Goal: Information Seeking & Learning: Check status

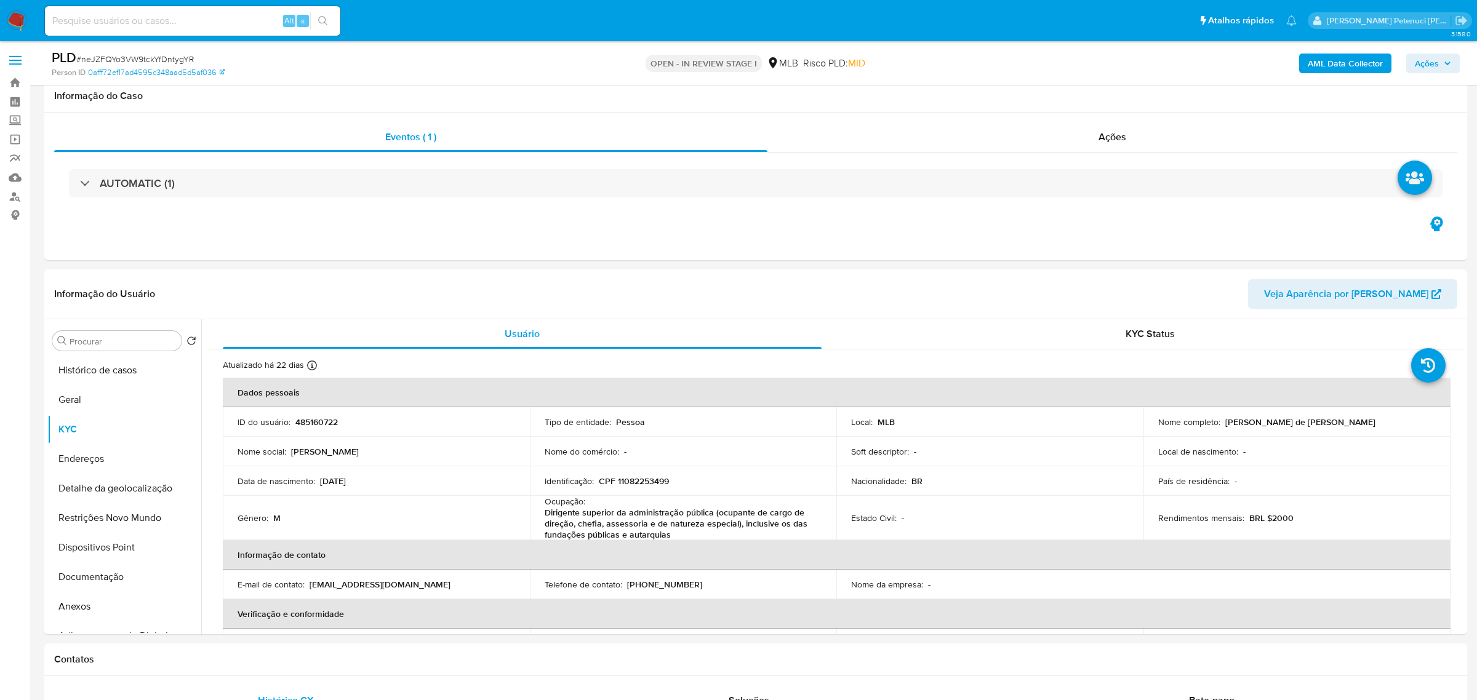
select select "10"
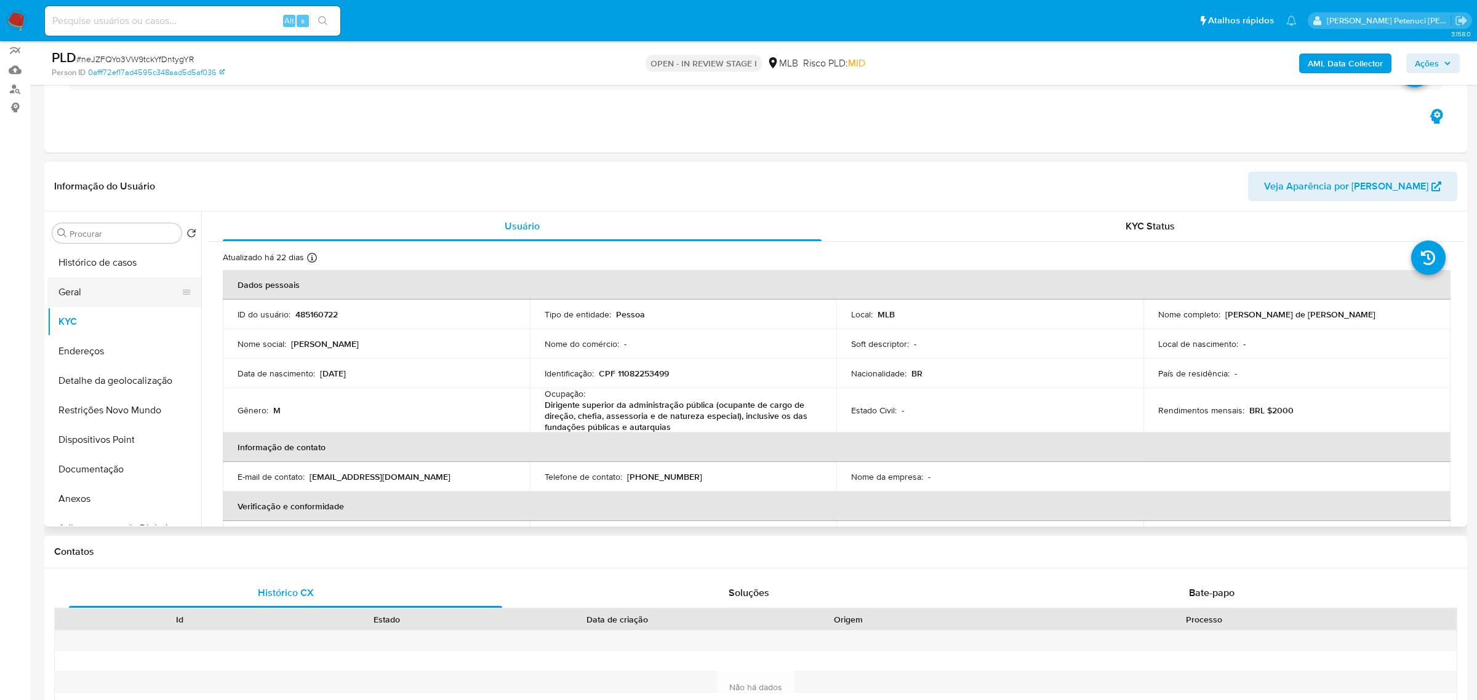
click at [108, 287] on button "Geral" at bounding box center [119, 293] width 144 height 30
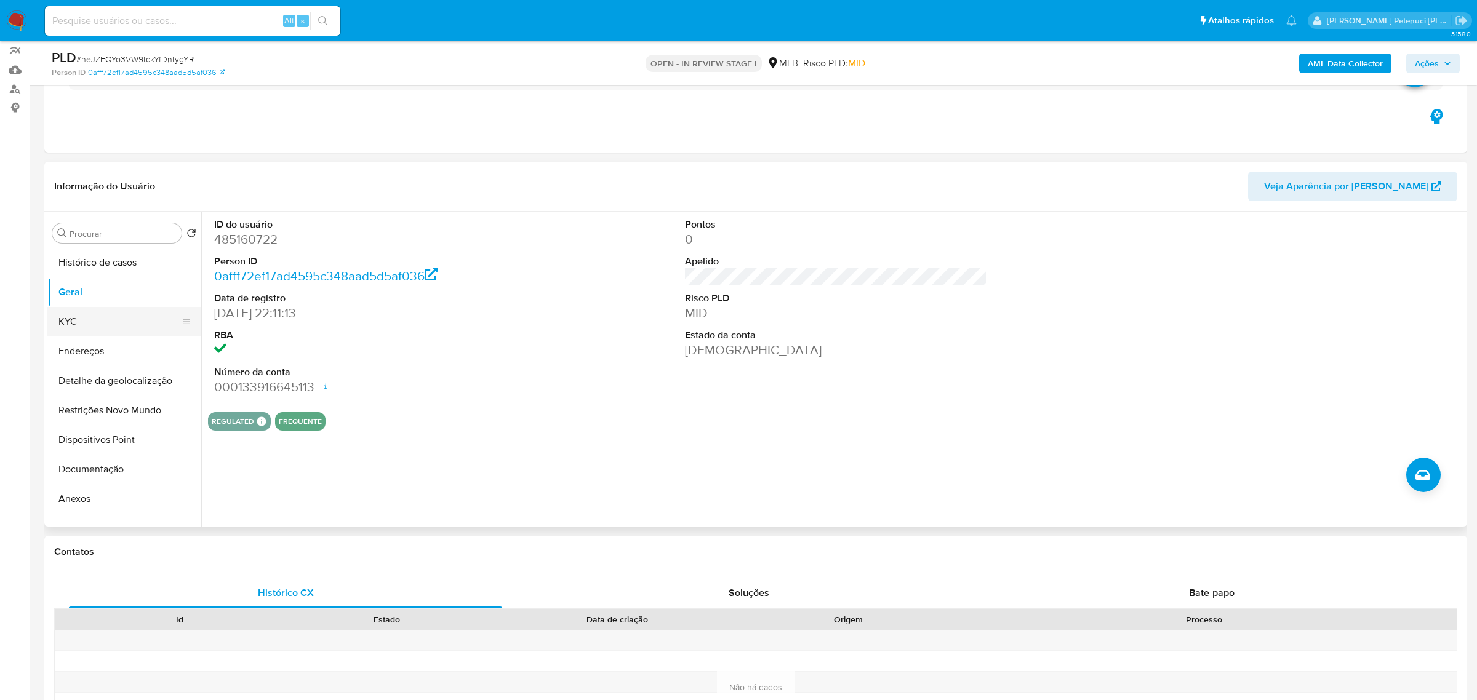
click at [82, 330] on button "KYC" at bounding box center [119, 322] width 144 height 30
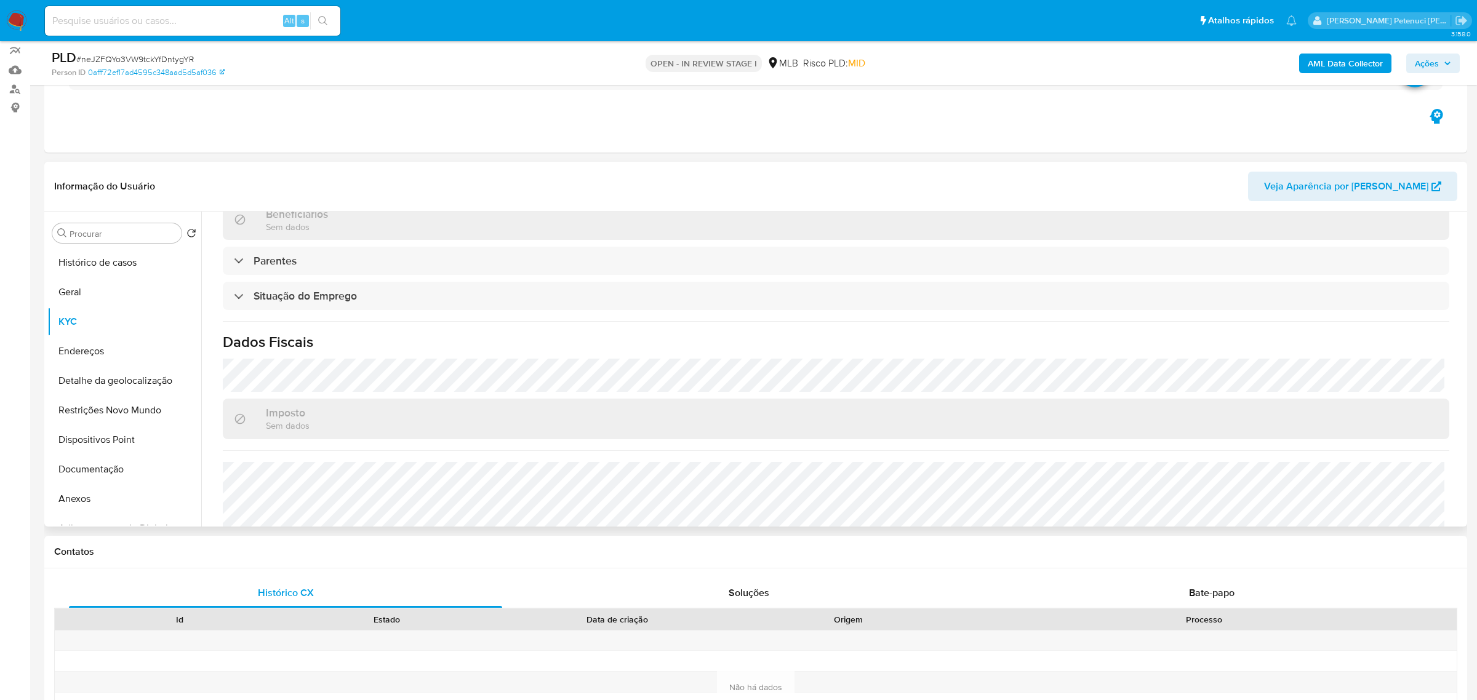
scroll to position [527, 0]
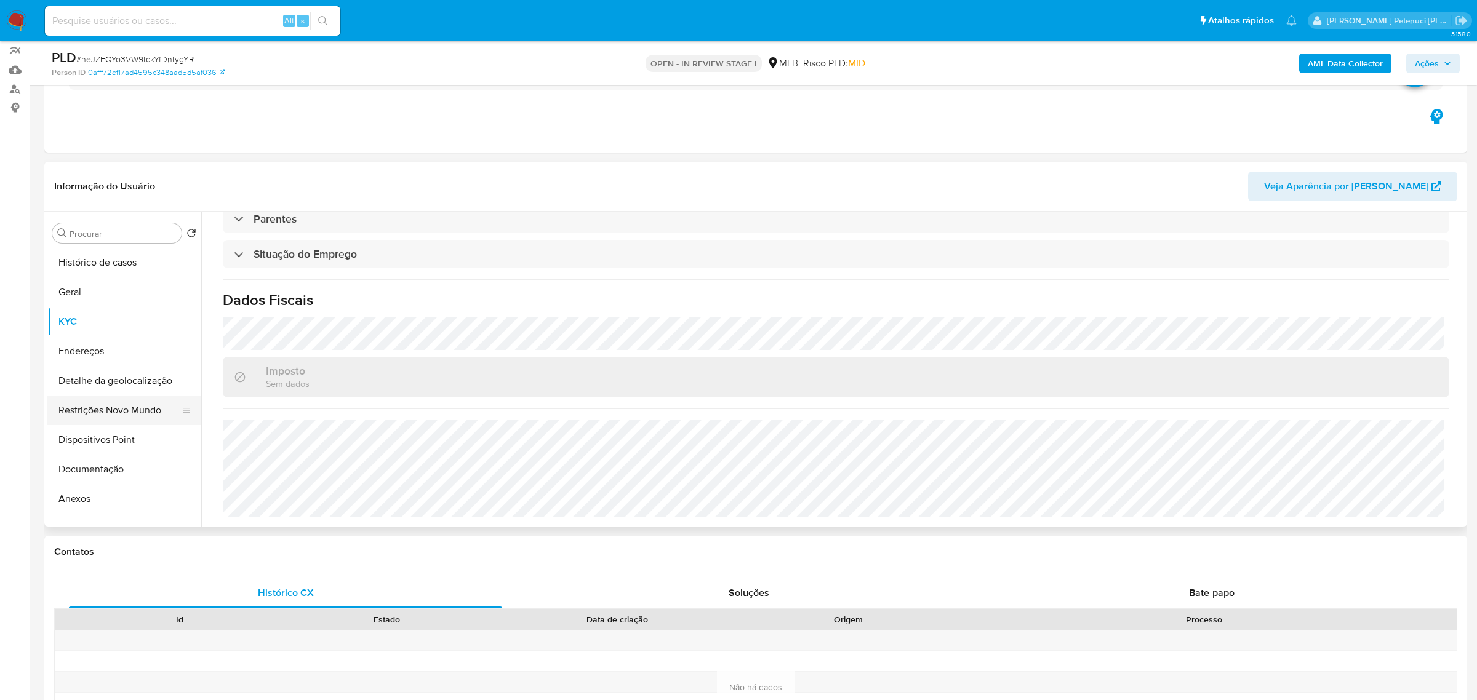
click at [77, 419] on button "Restrições Novo Mundo" at bounding box center [119, 411] width 144 height 30
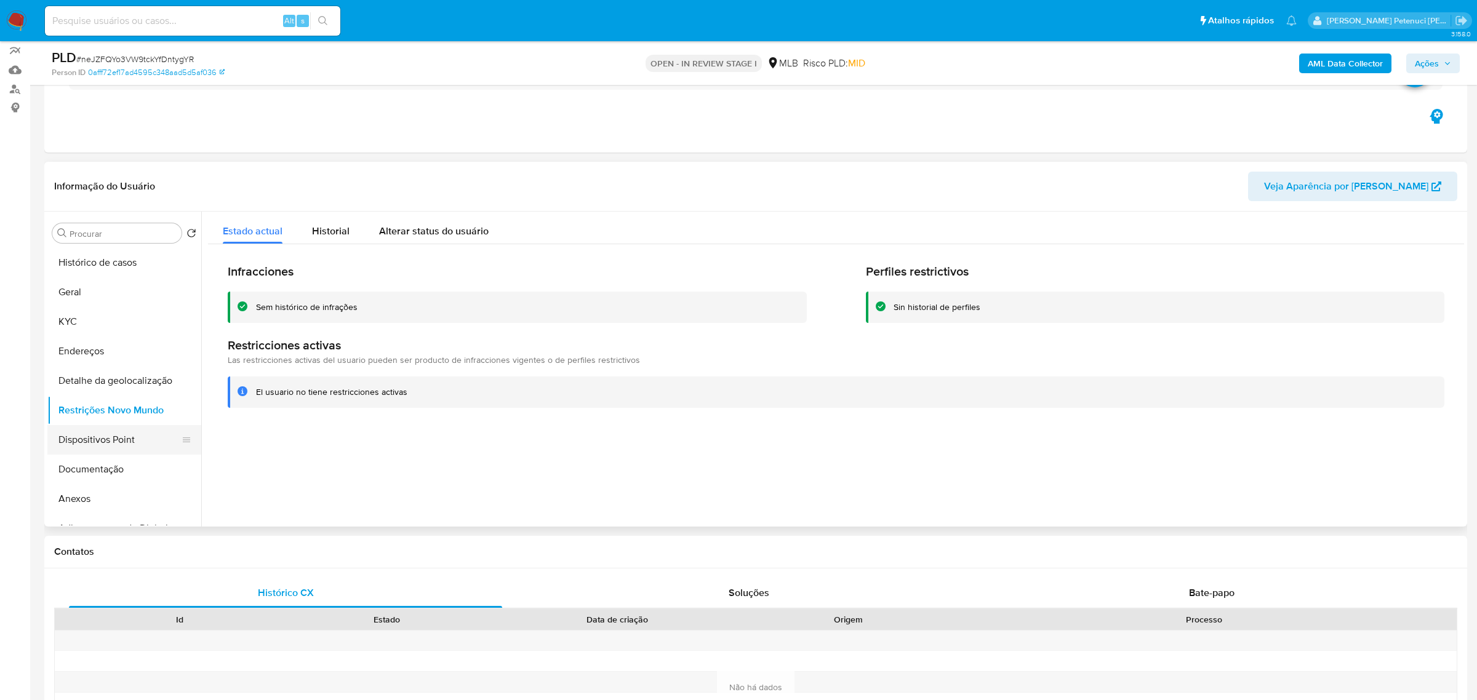
click at [142, 432] on button "Dispositivos Point" at bounding box center [119, 440] width 144 height 30
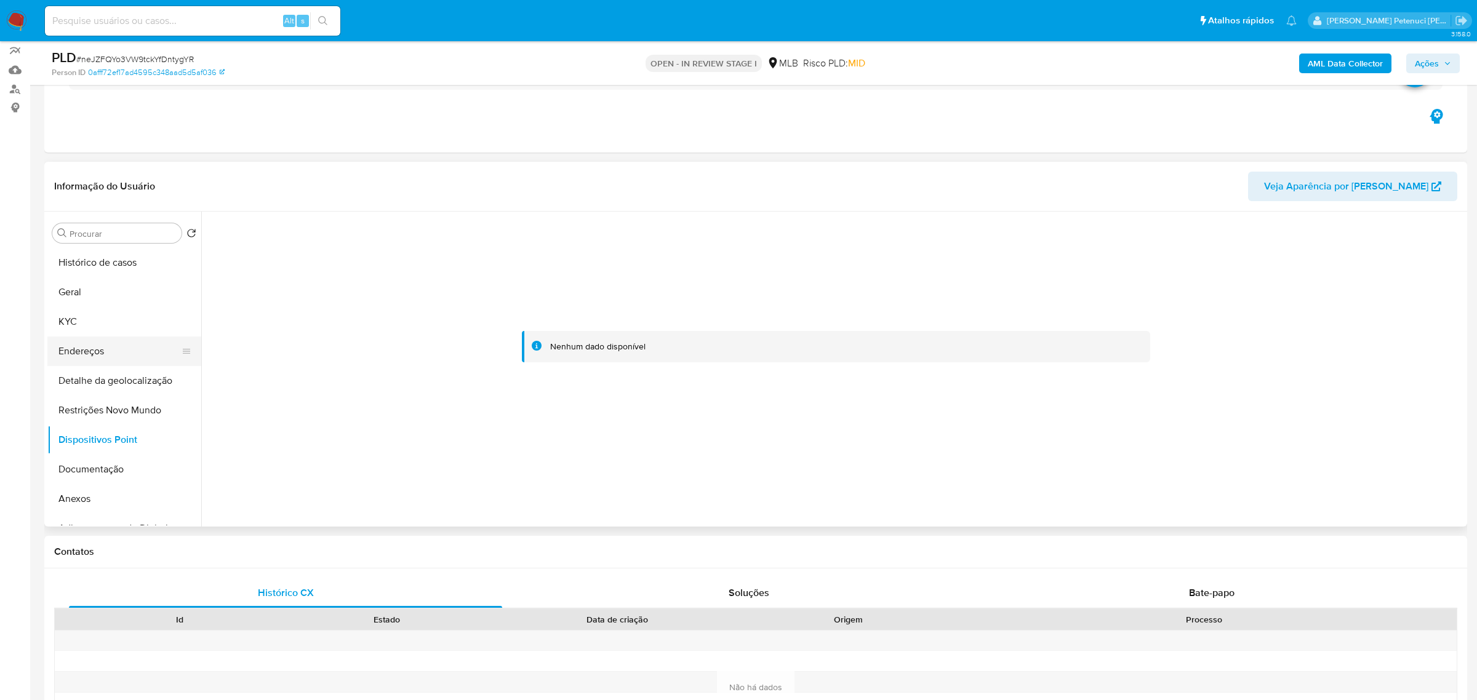
click at [108, 355] on button "Endereços" at bounding box center [119, 352] width 144 height 30
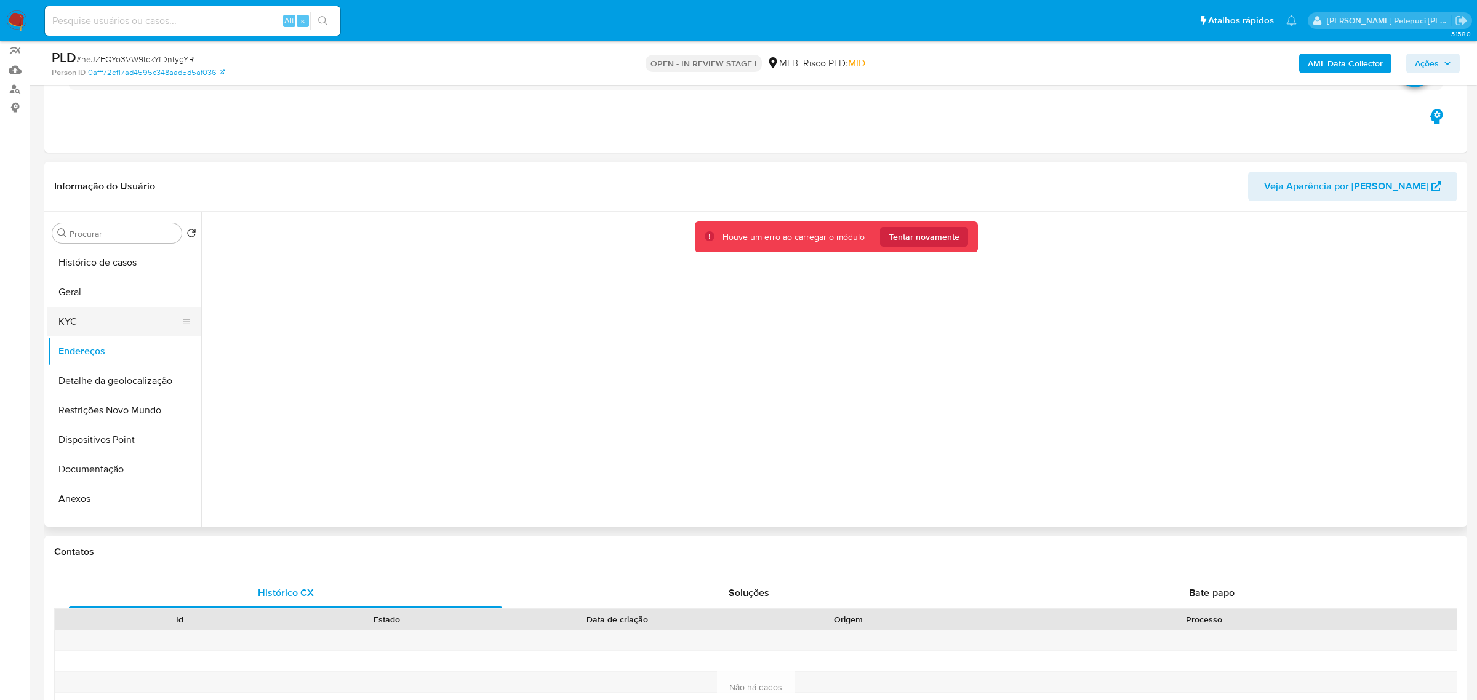
drag, startPoint x: 110, startPoint y: 326, endPoint x: 138, endPoint y: 315, distance: 31.0
click at [110, 326] on button "KYC" at bounding box center [119, 322] width 144 height 30
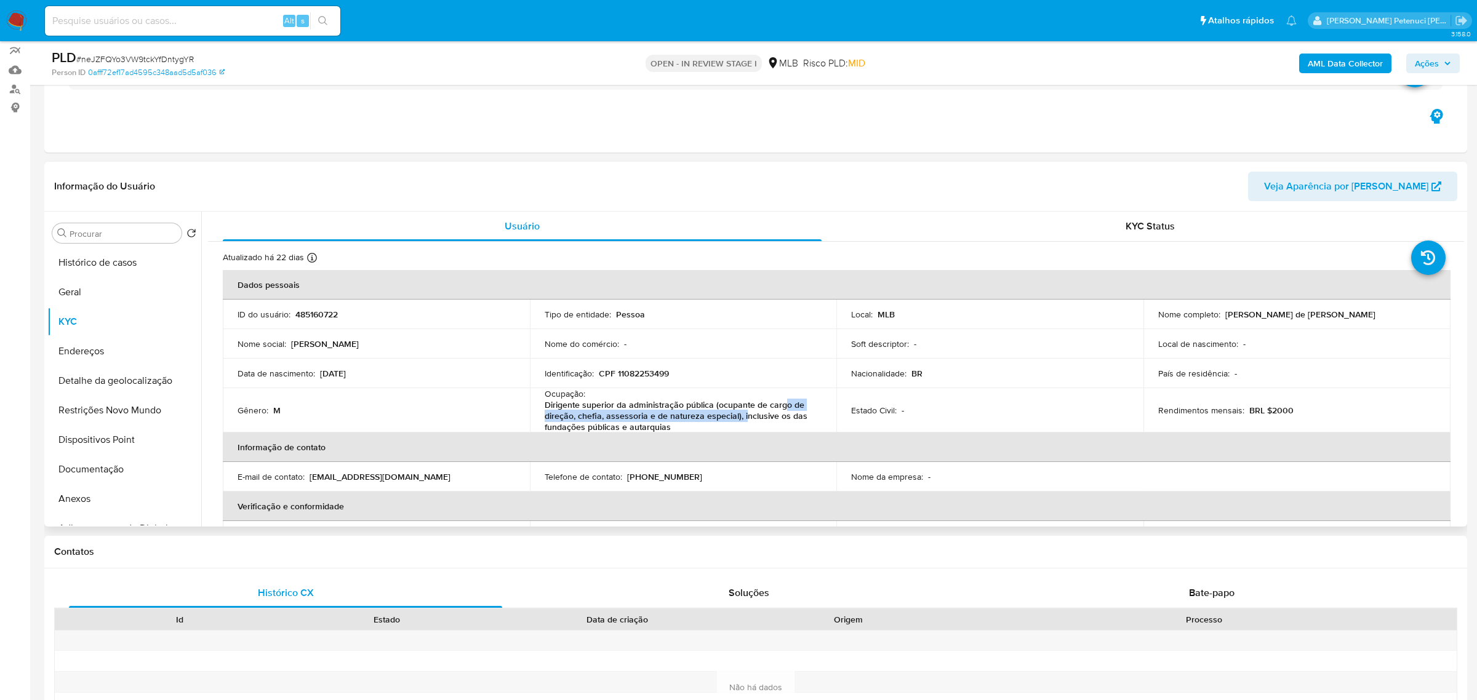
drag, startPoint x: 545, startPoint y: 404, endPoint x: 743, endPoint y: 413, distance: 198.4
click at [743, 413] on p "Dirigente superior da administração pública (ocupante de cargo de direção, chef…" at bounding box center [681, 415] width 273 height 33
drag, startPoint x: 545, startPoint y: 403, endPoint x: 724, endPoint y: 425, distance: 180.5
click at [724, 425] on p "Dirigente superior da administração pública (ocupante de cargo de direção, chef…" at bounding box center [681, 415] width 273 height 33
copy p "Dirigente superior da administração pública (ocupante de cargo de direção, chef…"
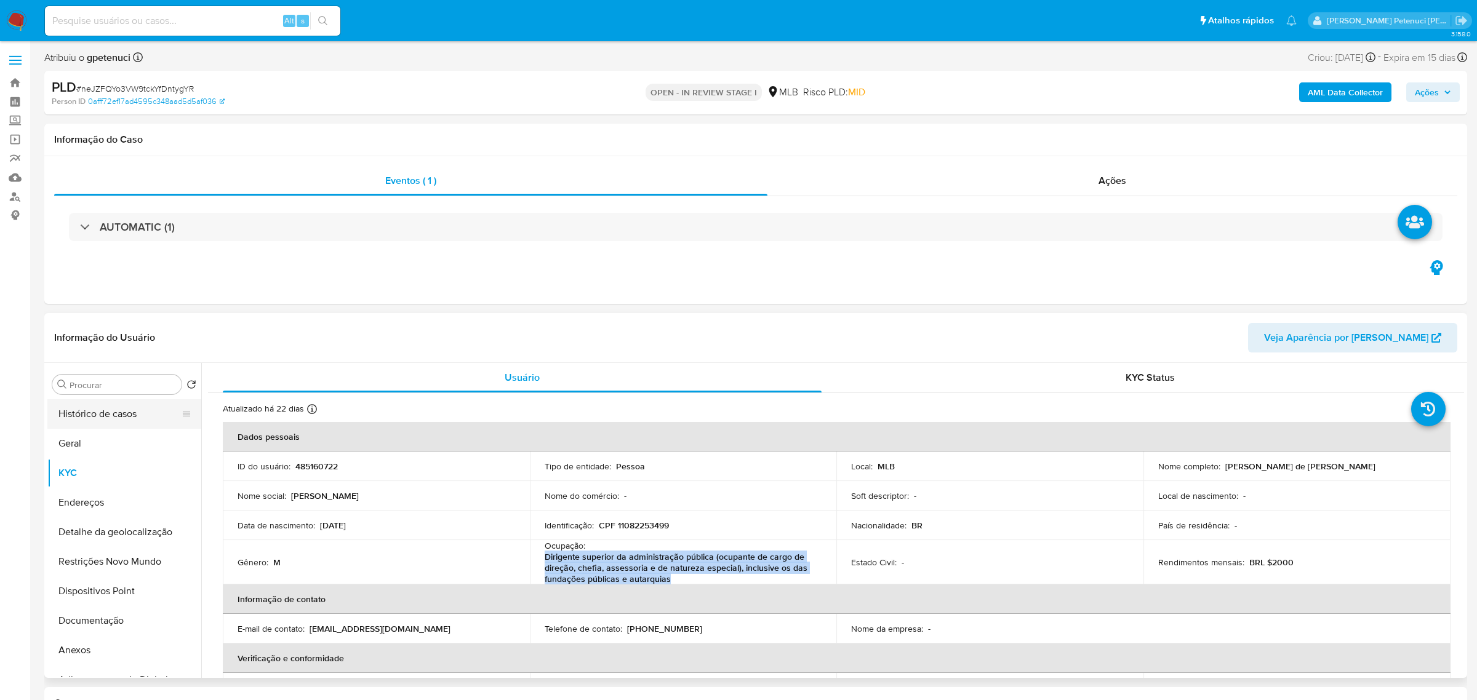
click at [129, 426] on button "Histórico de casos" at bounding box center [119, 414] width 144 height 30
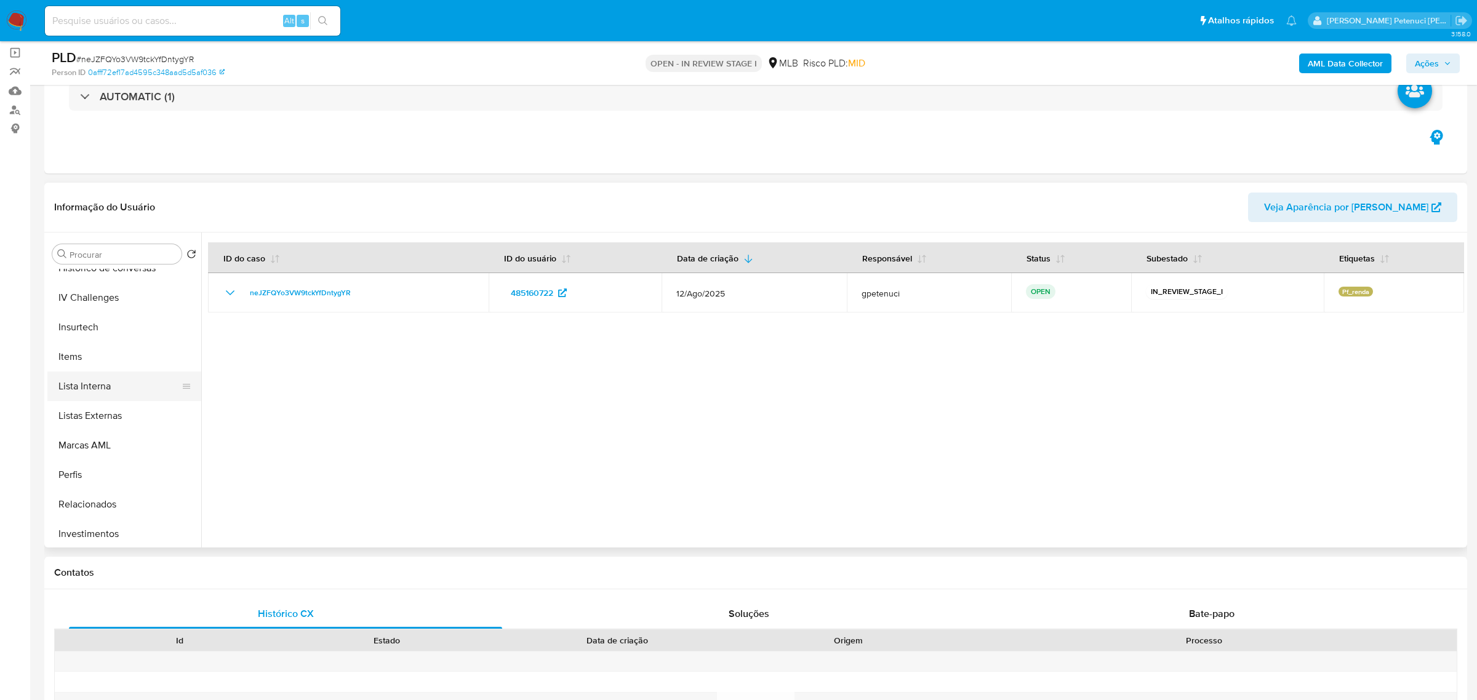
scroll to position [579, 0]
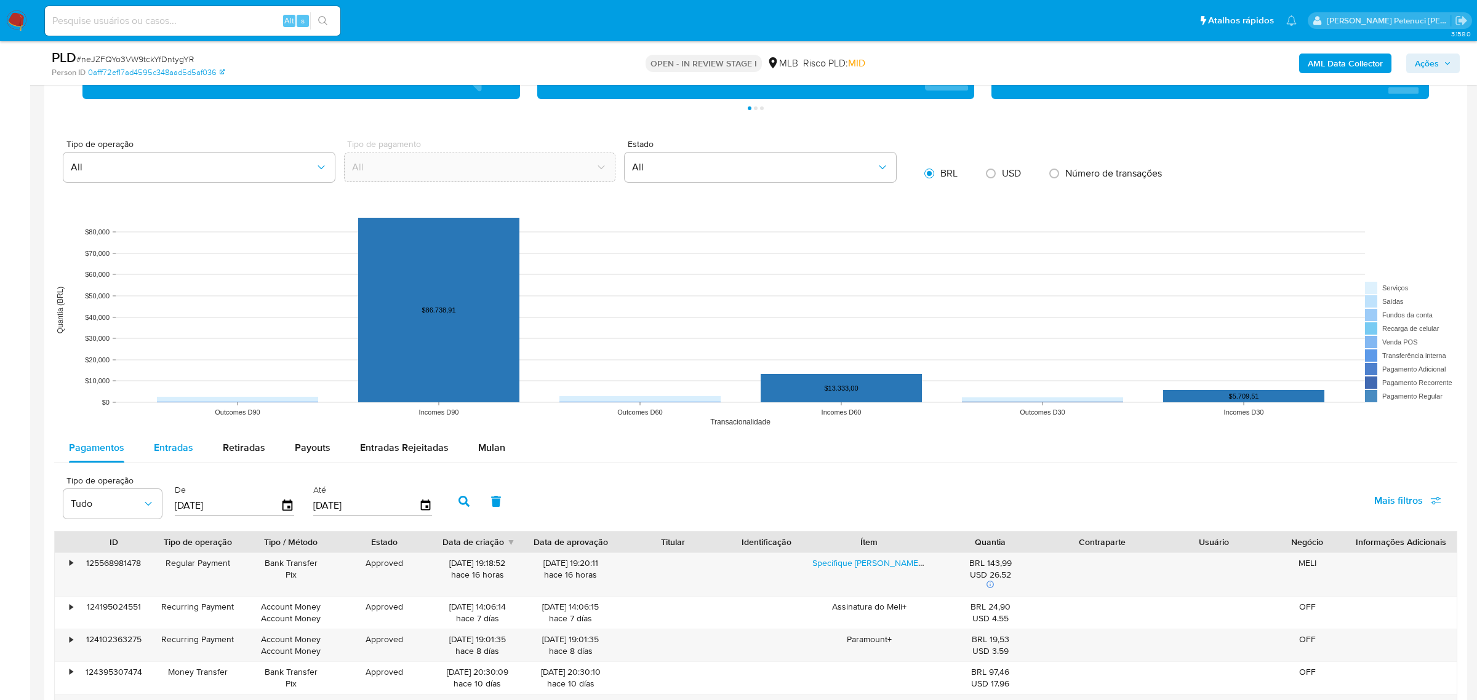
click at [162, 457] on div "Entradas" at bounding box center [173, 448] width 39 height 30
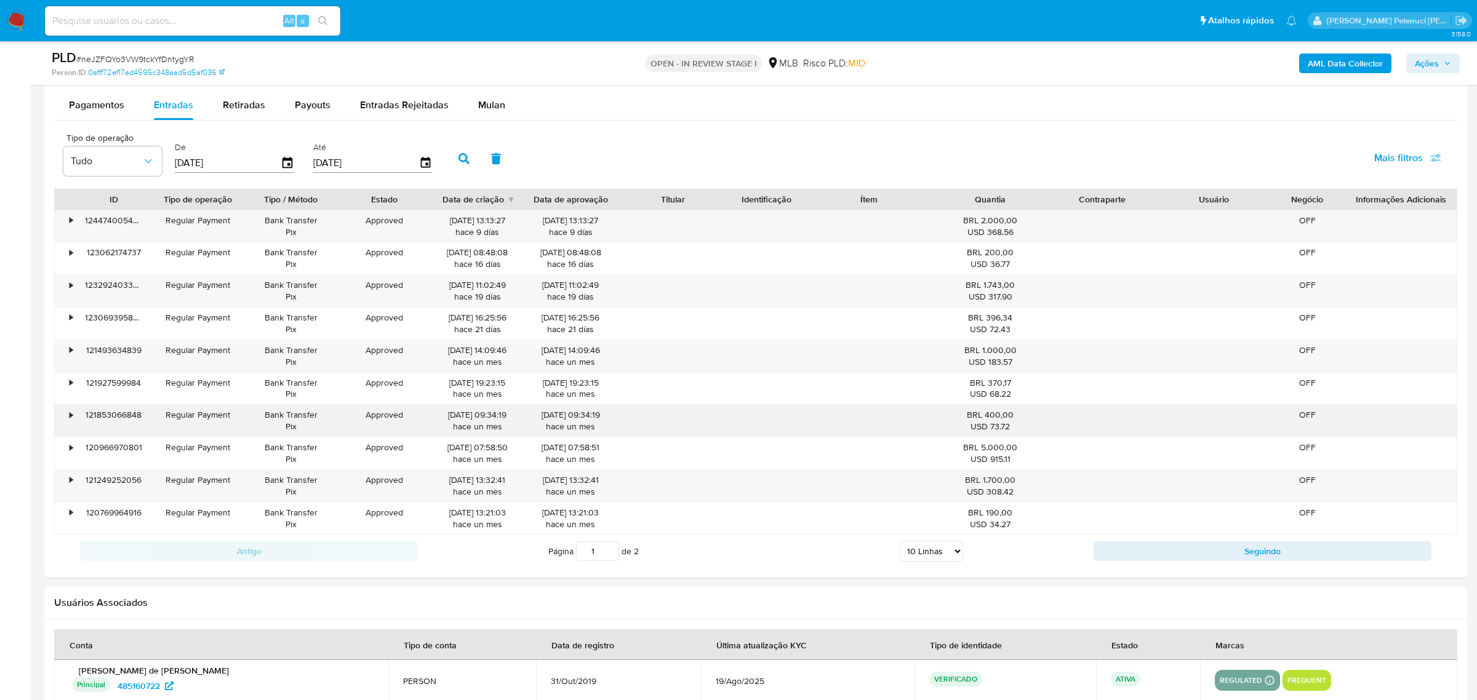
scroll to position [1339, 0]
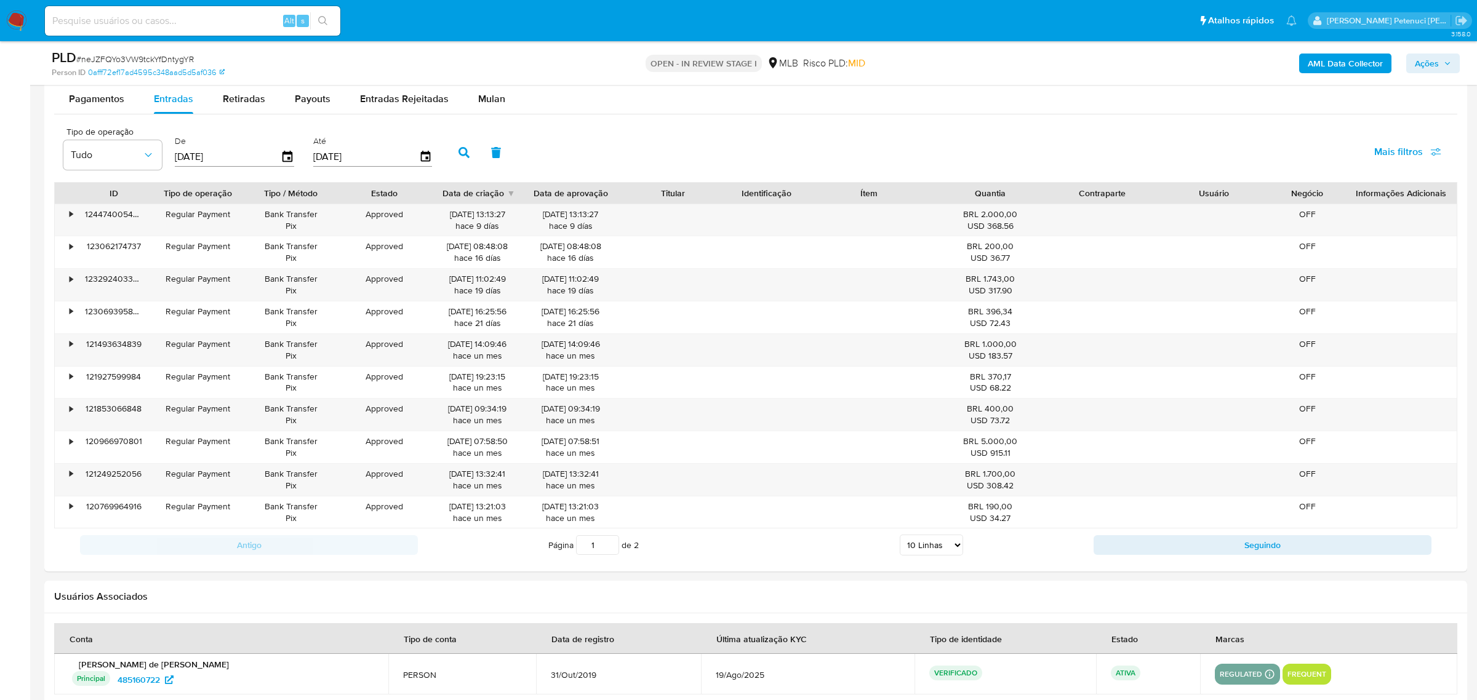
click at [922, 548] on select "5 Linhas 10 Linhas 20 Linhas 25 Linhas 50 Linhas 100 Linhas" at bounding box center [931, 545] width 63 height 21
select select "100"
click at [900, 538] on select "5 Linhas 10 Linhas 20 Linhas 25 Linhas 50 Linhas 100 Linhas" at bounding box center [931, 545] width 63 height 21
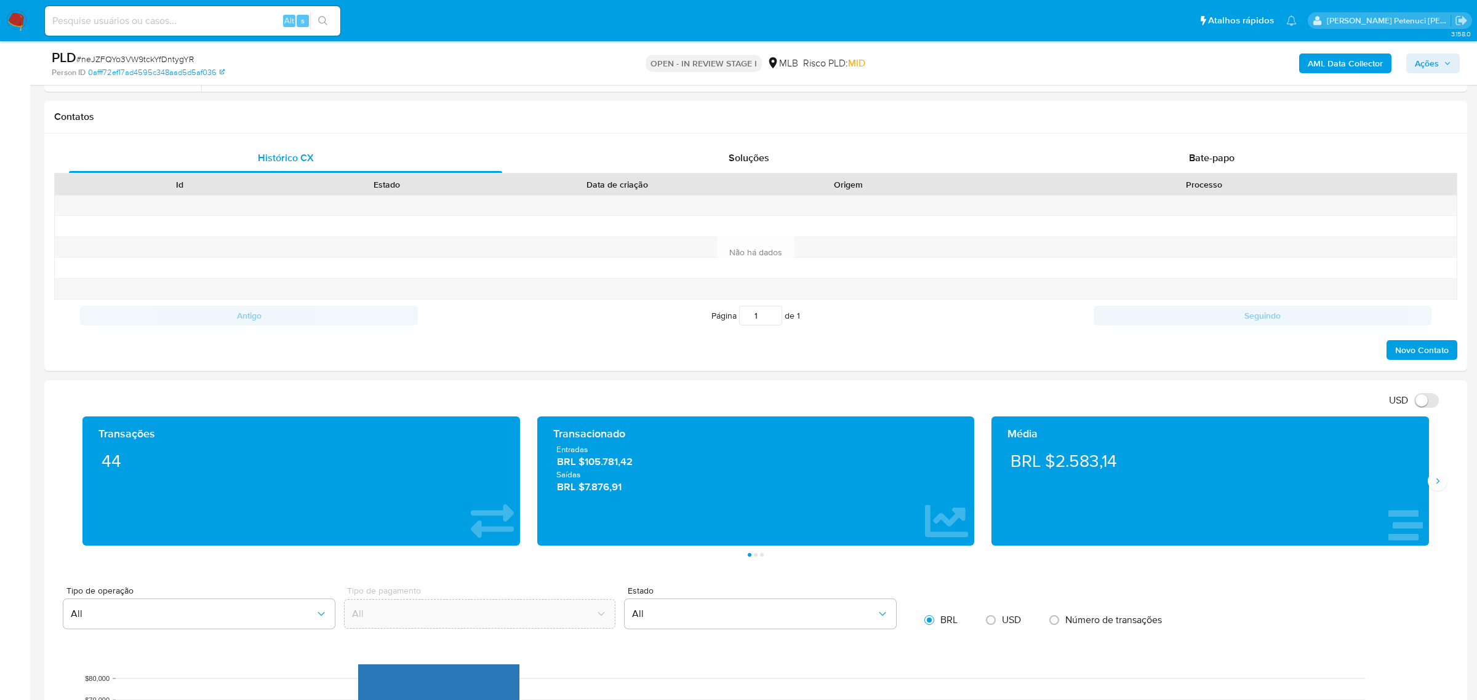
scroll to position [929, 0]
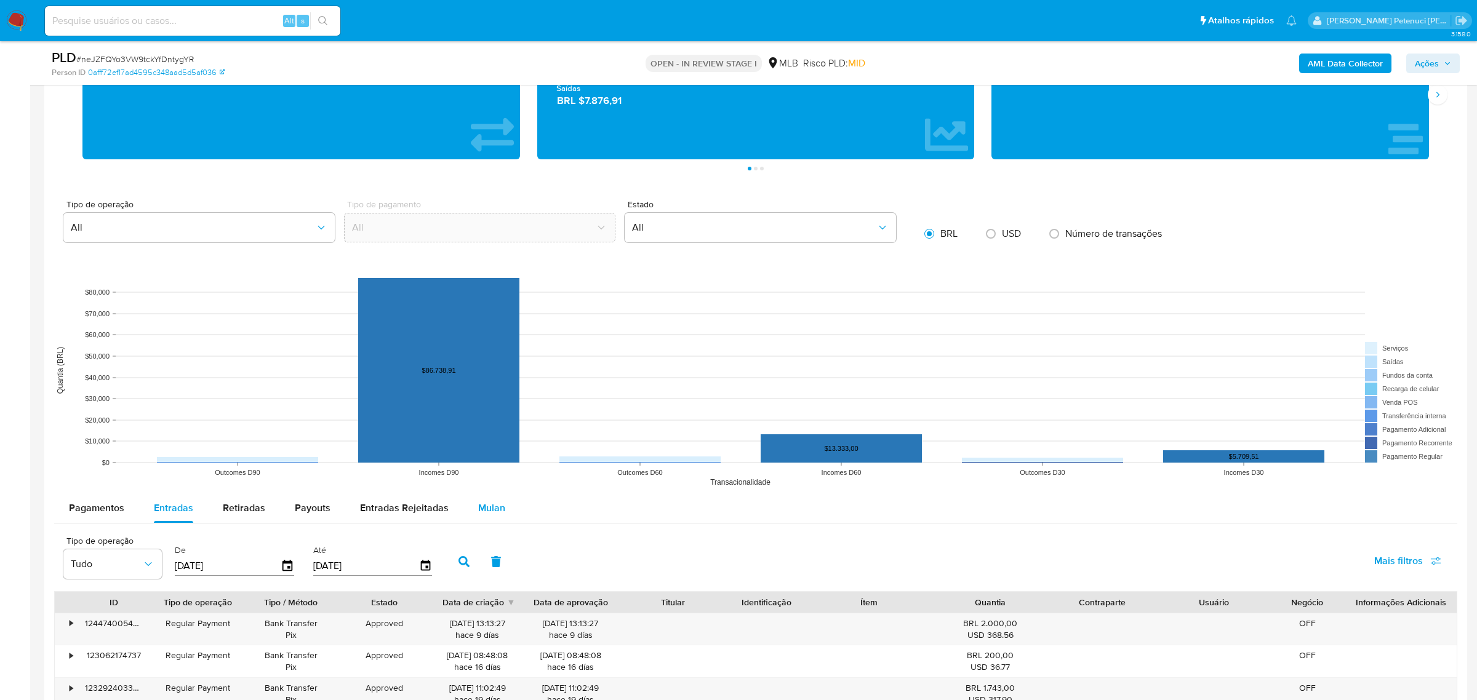
click at [494, 521] on div "Mulan" at bounding box center [491, 509] width 27 height 30
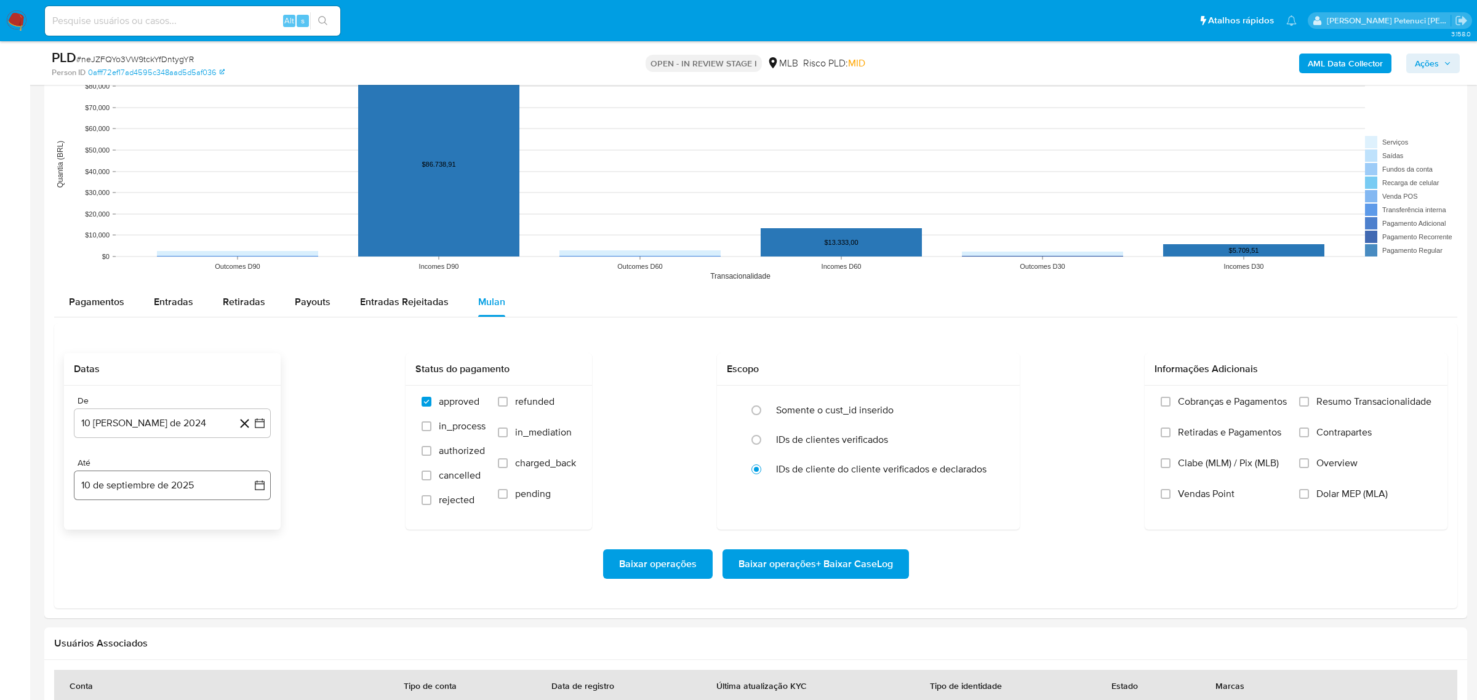
scroll to position [1137, 0]
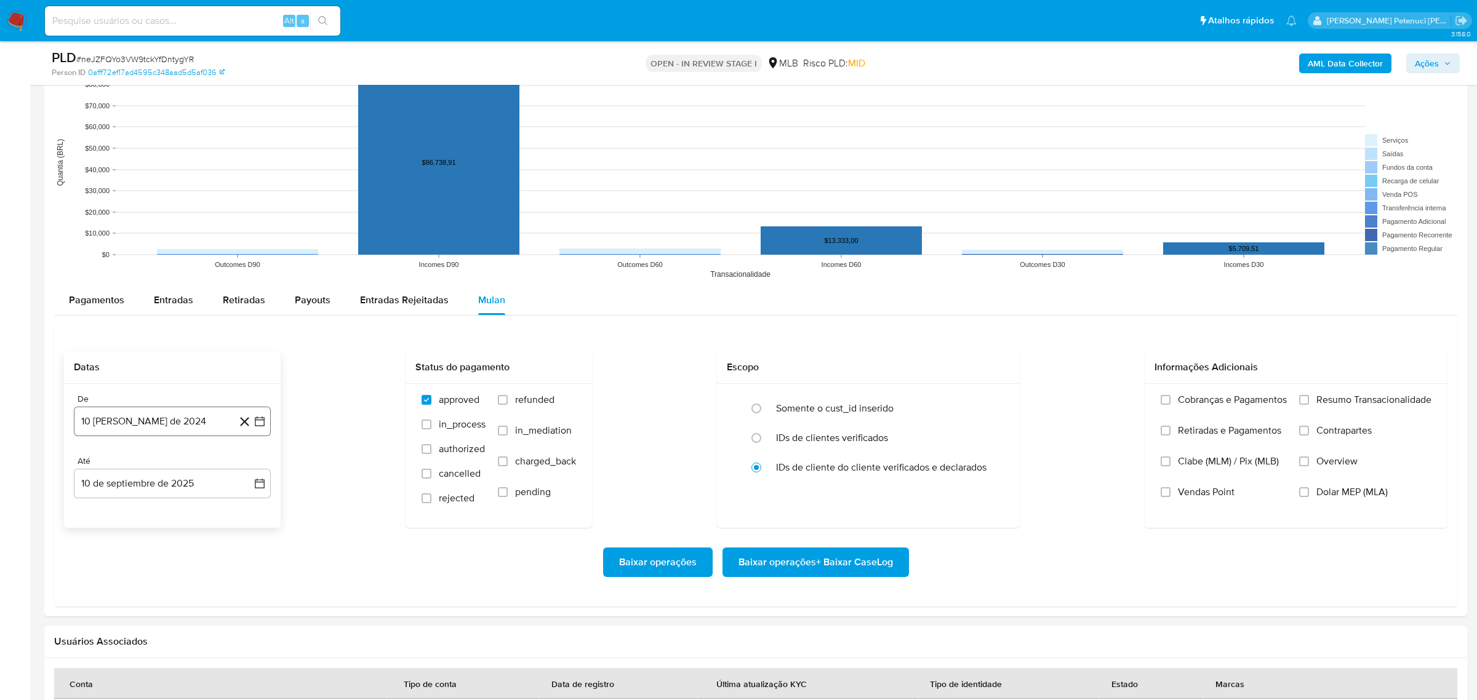
click at [148, 427] on button "10 [PERSON_NAME] de 2024" at bounding box center [172, 422] width 197 height 30
click at [172, 464] on span "agosto 2024" at bounding box center [166, 465] width 56 height 12
click at [252, 464] on icon "Año siguiente" at bounding box center [246, 465] width 15 height 15
click at [219, 542] on span "jun" at bounding box center [224, 545] width 14 height 10
click at [241, 514] on button "1" at bounding box center [246, 511] width 20 height 20
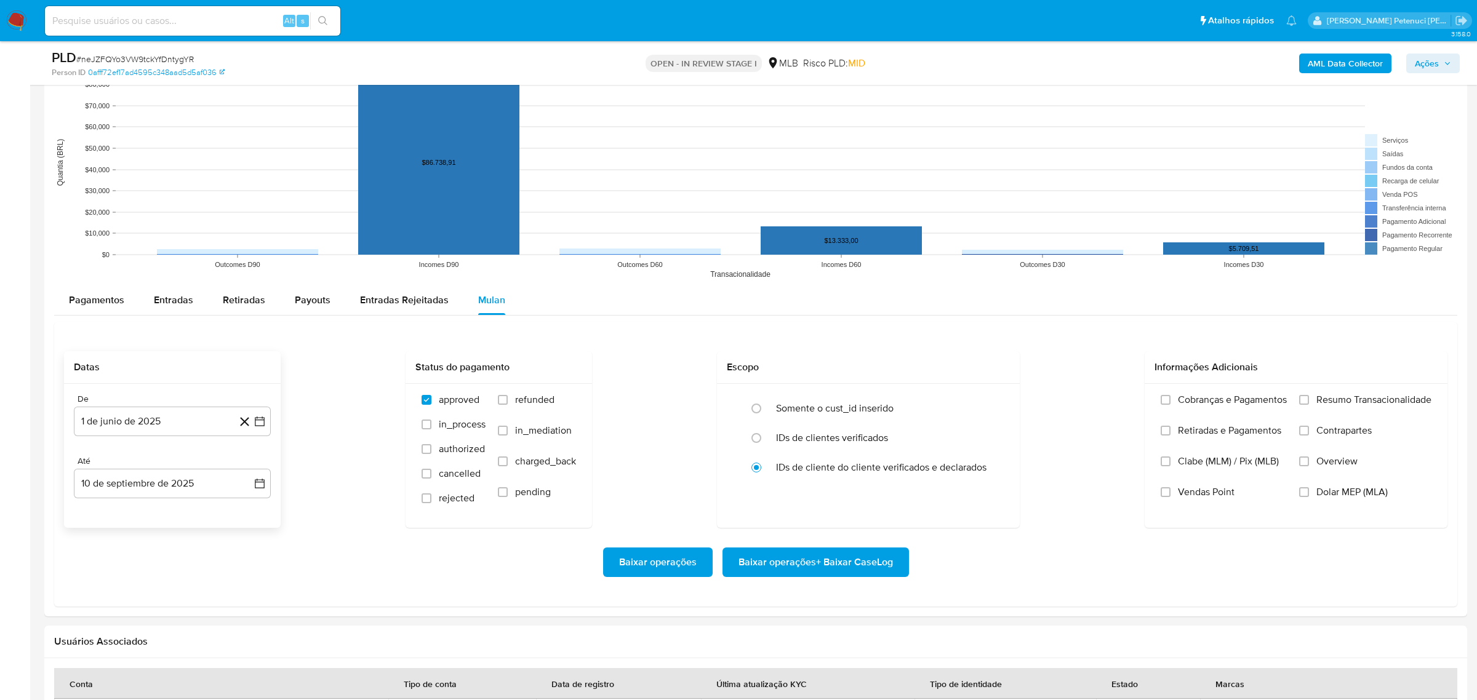
click at [237, 418] on icon at bounding box center [244, 421] width 15 height 15
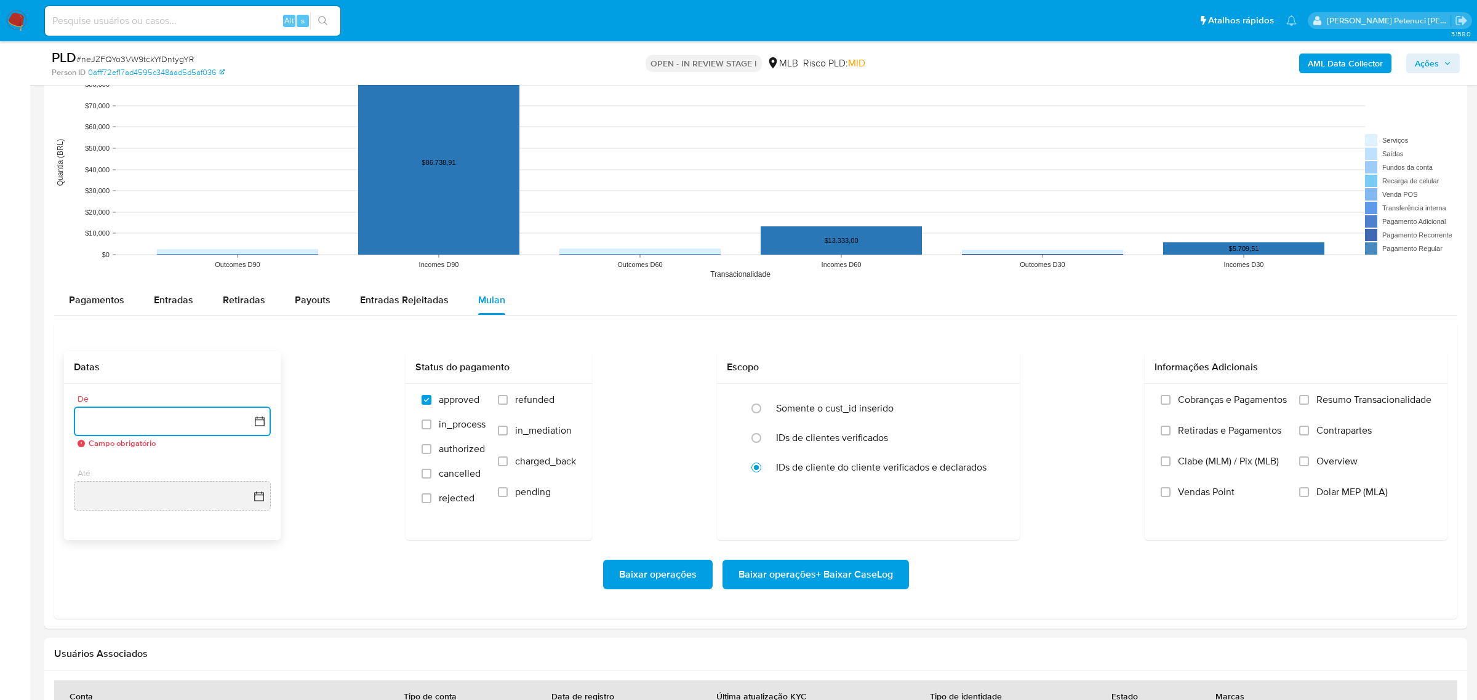
click at [247, 420] on button "button" at bounding box center [172, 422] width 197 height 30
click at [159, 462] on span "junio 2025" at bounding box center [166, 465] width 49 height 12
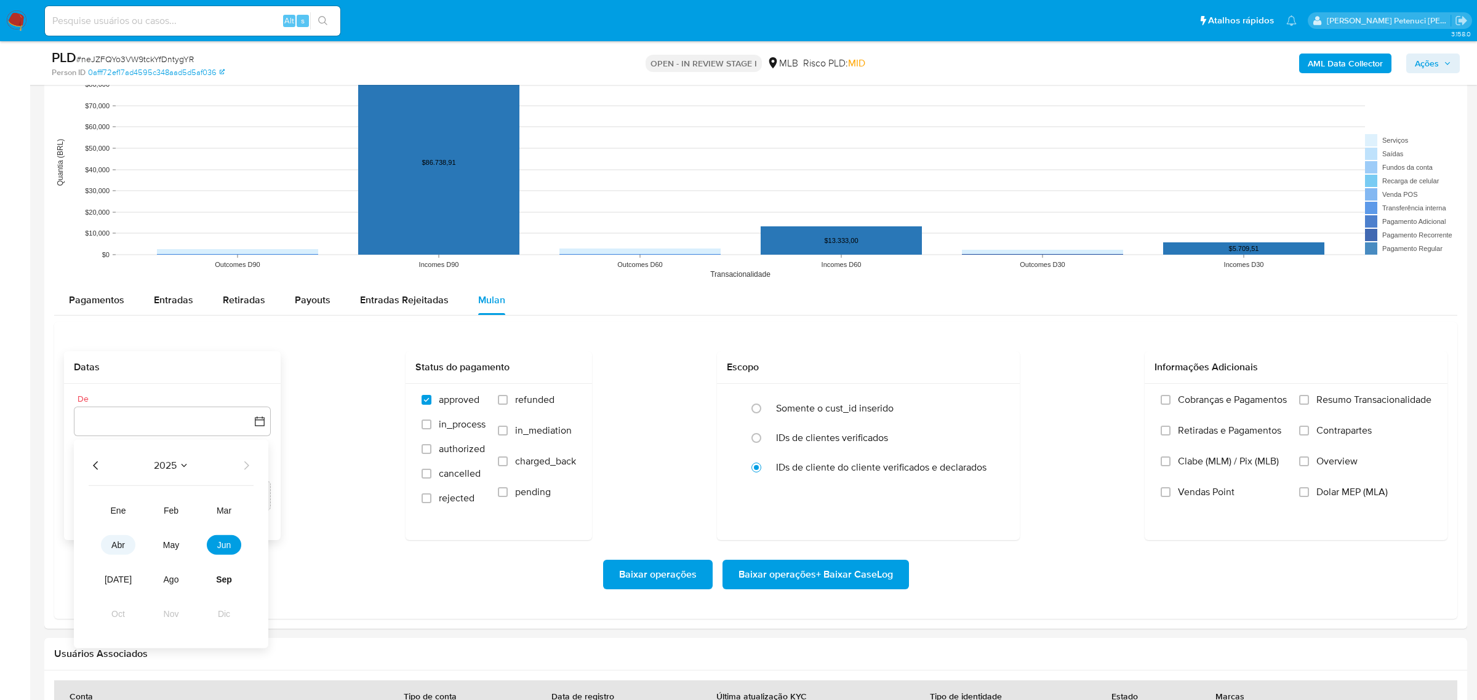
click at [113, 543] on span "abr" at bounding box center [118, 545] width 14 height 10
click at [120, 518] on button "1" at bounding box center [123, 511] width 20 height 20
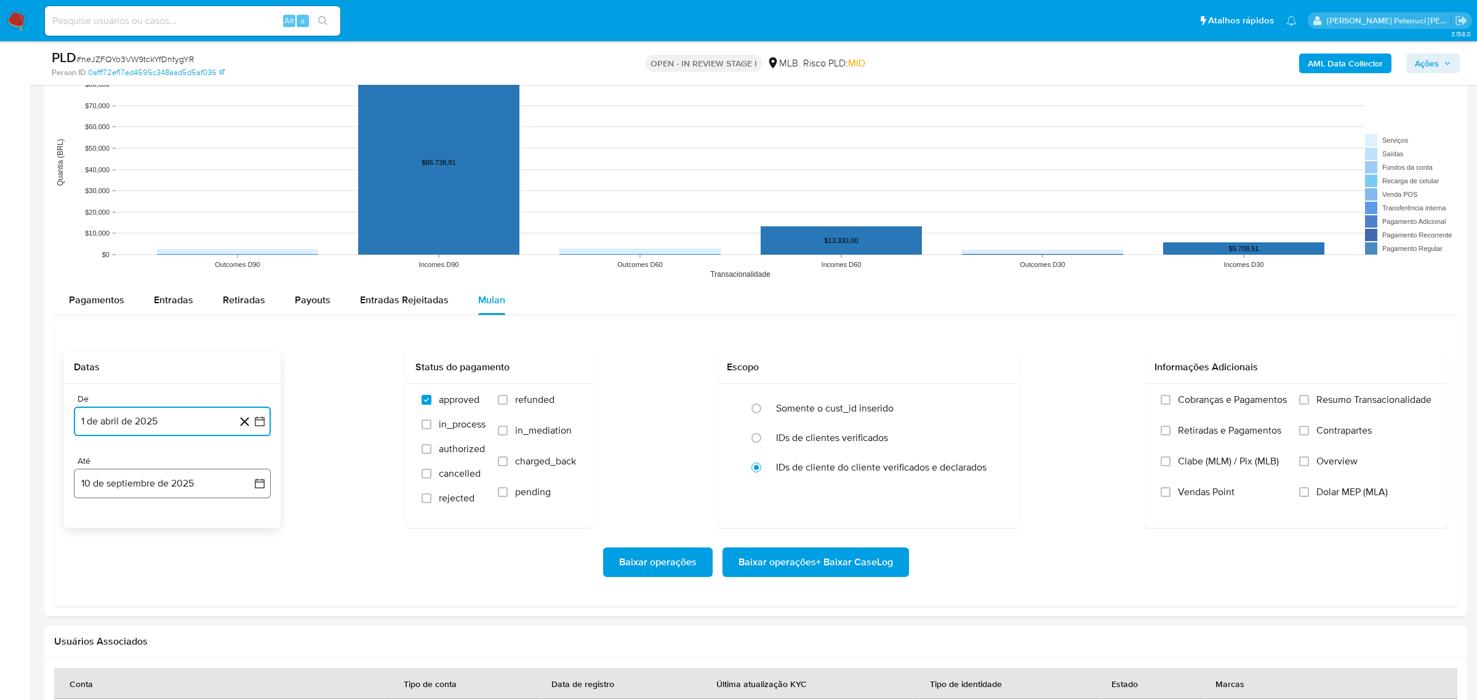
click at [190, 483] on button "10 de septiembre de 2025" at bounding box center [172, 484] width 197 height 30
click at [130, 599] on button "9" at bounding box center [123, 598] width 20 height 20
click at [1338, 408] on label "Resumo Transacionalidade" at bounding box center [1365, 409] width 132 height 31
click at [1309, 405] on input "Resumo Transacionalidade" at bounding box center [1304, 400] width 10 height 10
click at [827, 559] on span "Baixar operações + Baixar CaseLog" at bounding box center [816, 562] width 154 height 27
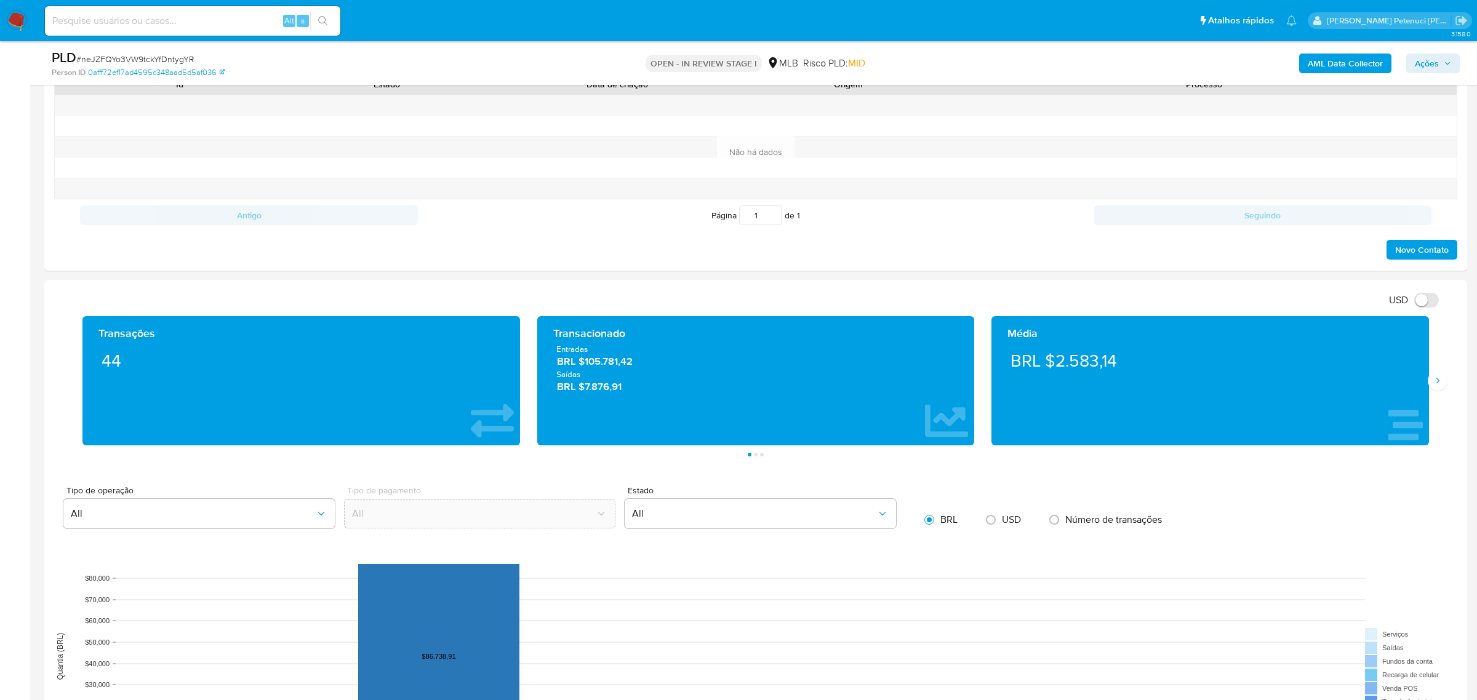
scroll to position [398, 0]
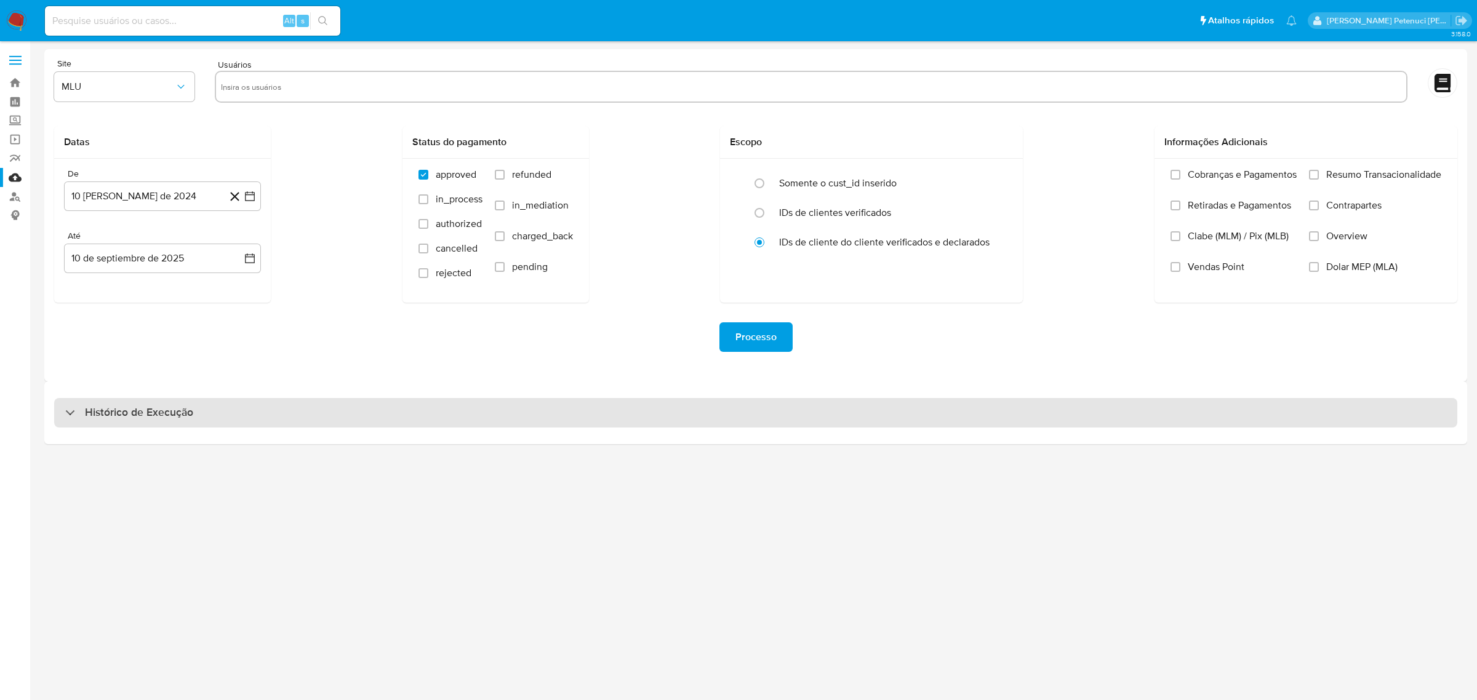
click at [121, 420] on div "Histórico de Execução" at bounding box center [755, 413] width 1403 height 30
select select "10"
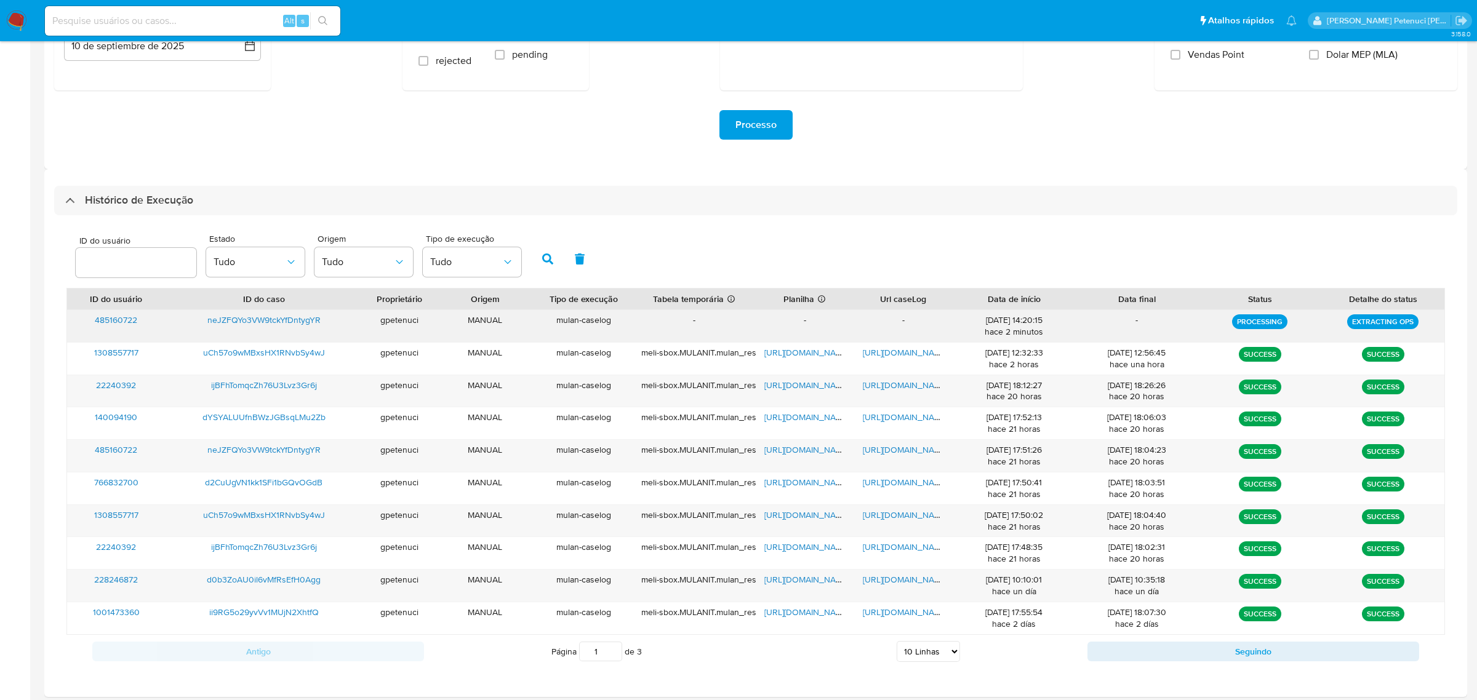
scroll to position [213, 0]
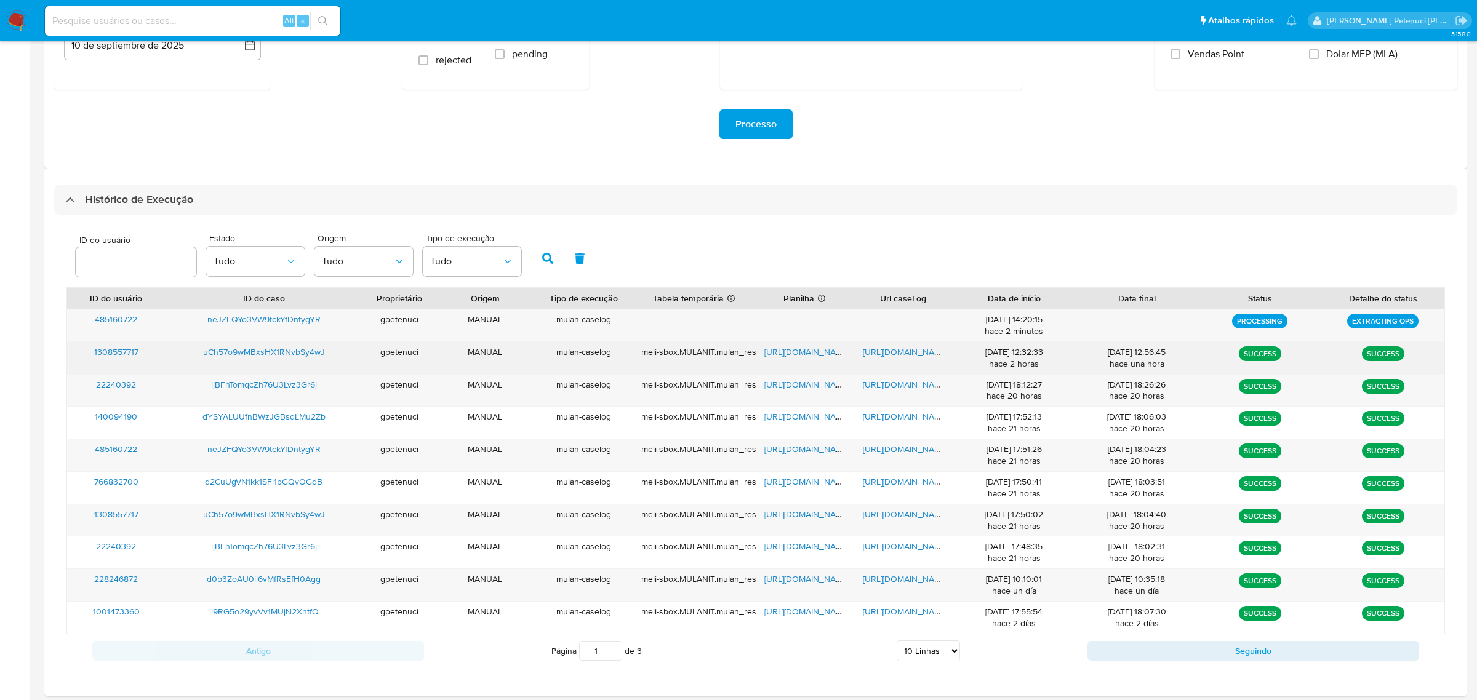
click at [825, 356] on span "[URL][DOMAIN_NAME]" at bounding box center [806, 352] width 85 height 12
click at [918, 357] on span "[URL][DOMAIN_NAME]" at bounding box center [905, 352] width 85 height 12
click at [249, 350] on span "uCh57o9wMBxsHX1RNvbSy4wJ" at bounding box center [264, 352] width 122 height 12
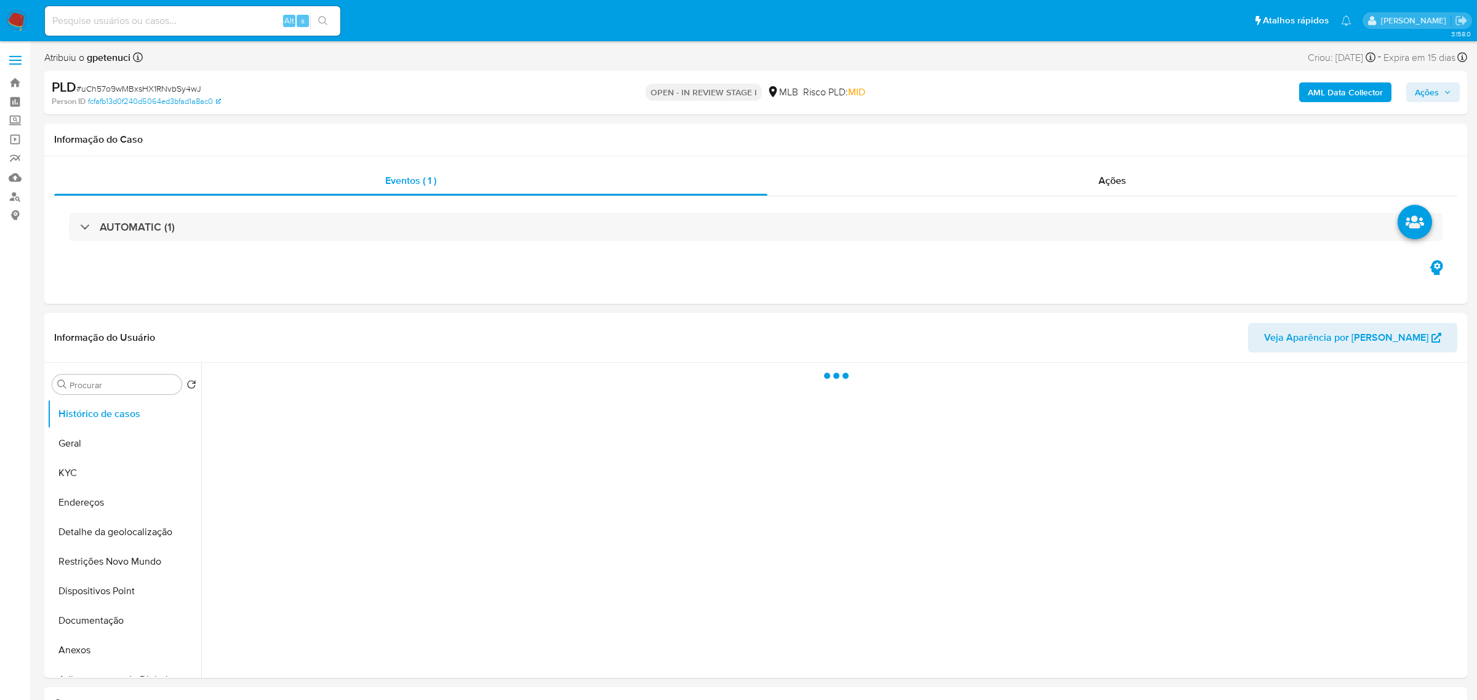
select select "10"
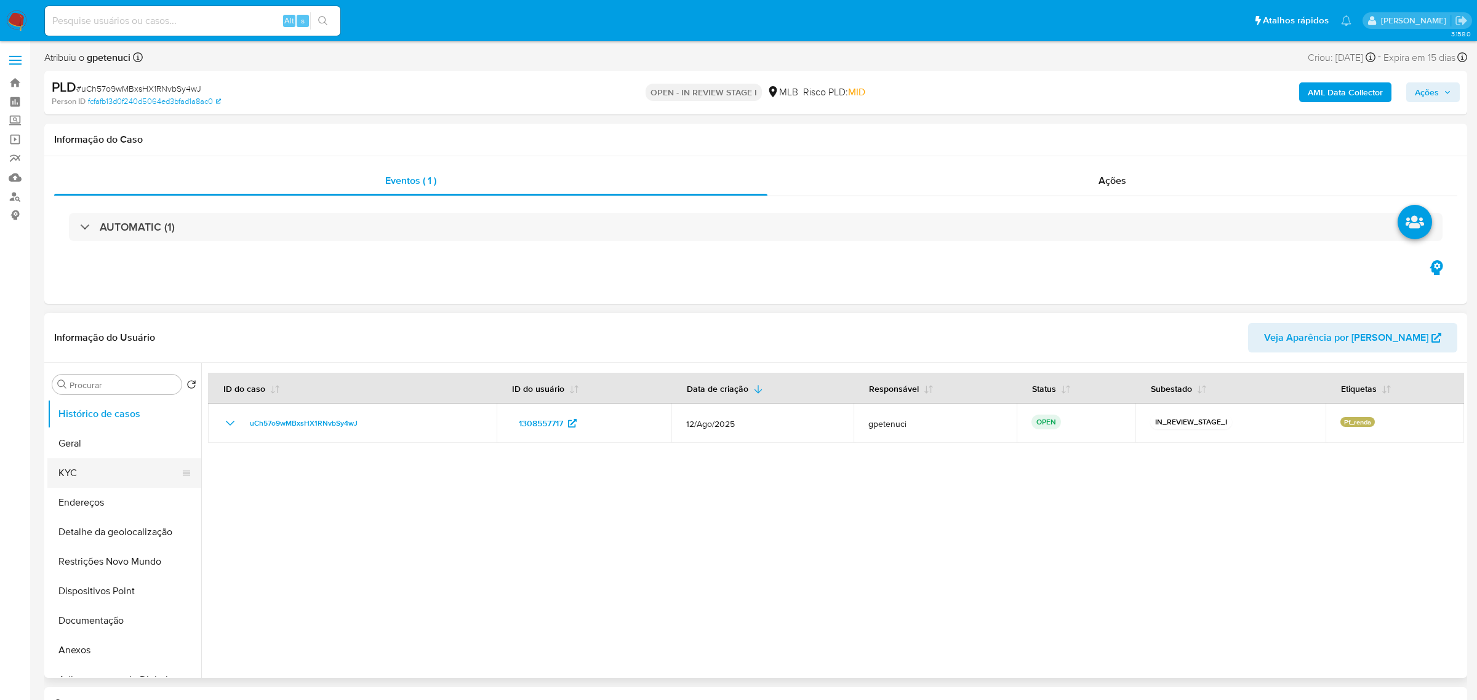
click at [106, 473] on button "KYC" at bounding box center [119, 474] width 144 height 30
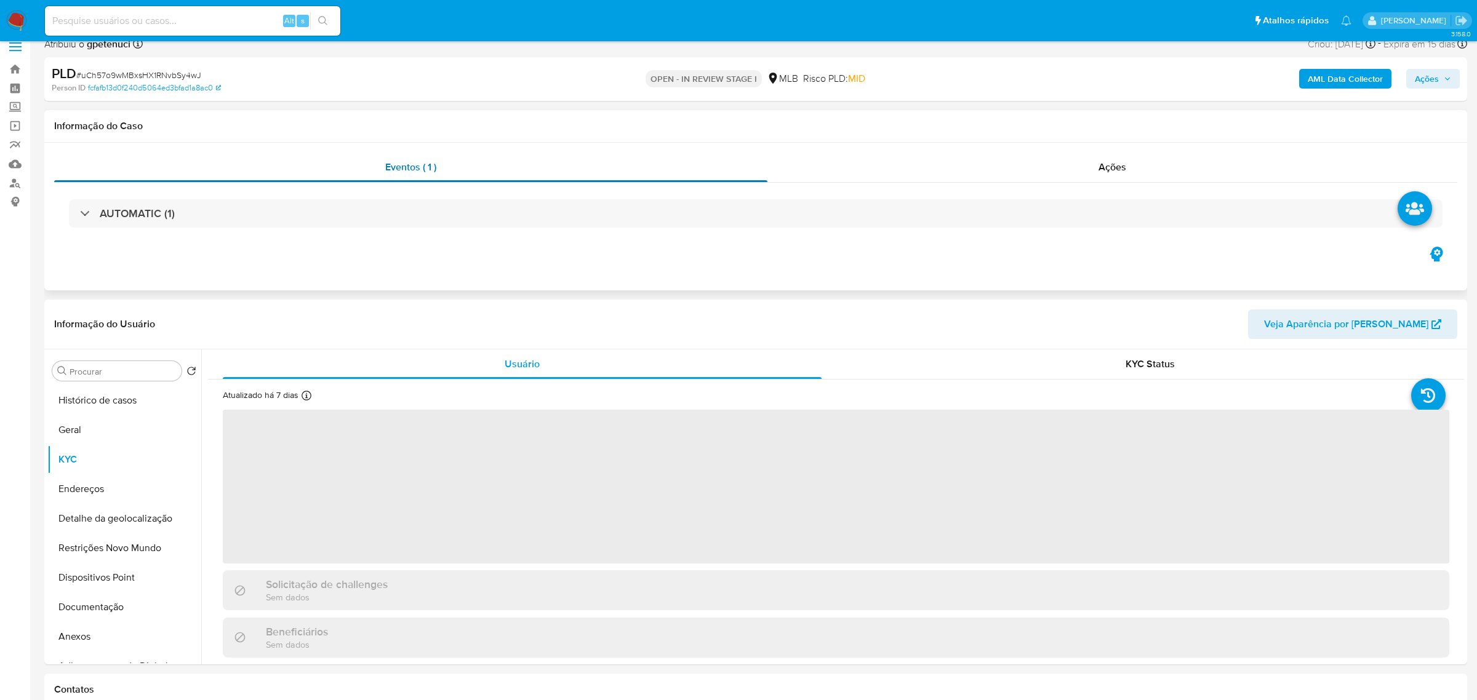
scroll to position [44, 0]
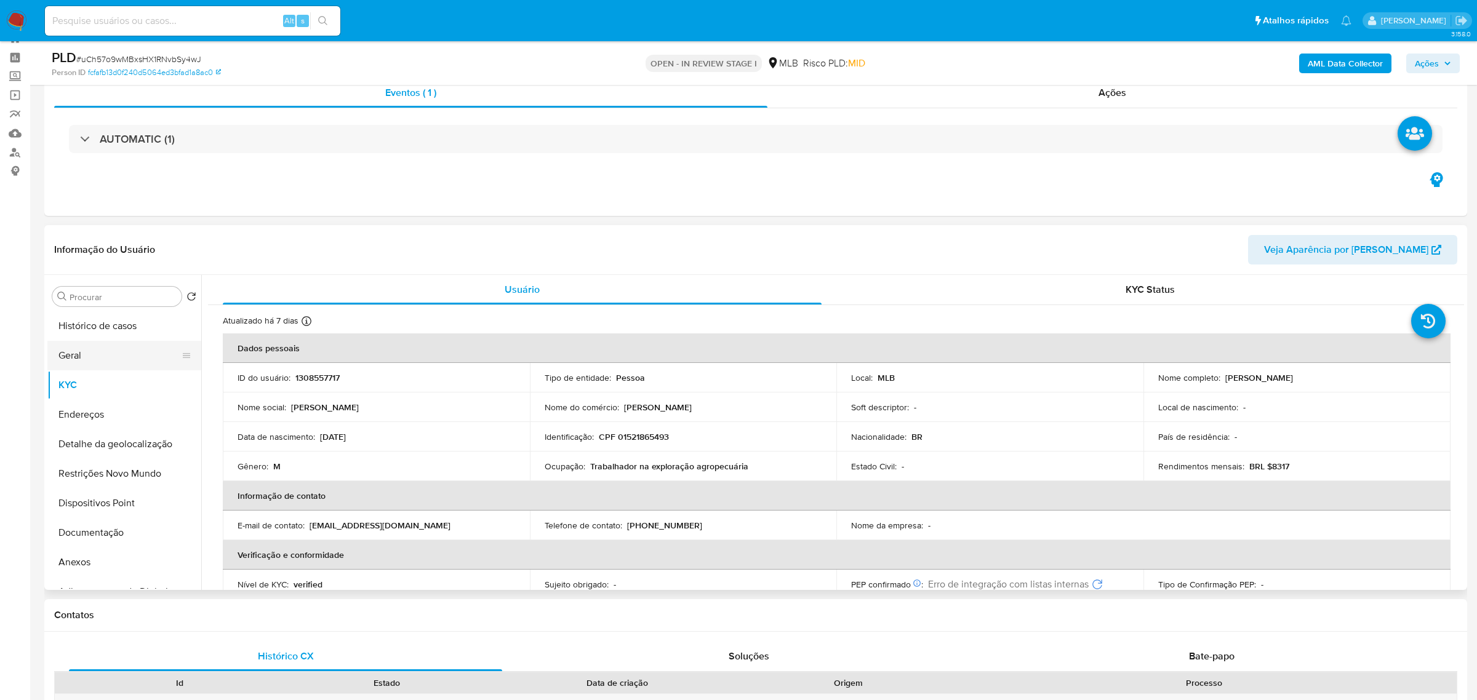
click at [104, 354] on button "Geral" at bounding box center [119, 356] width 144 height 30
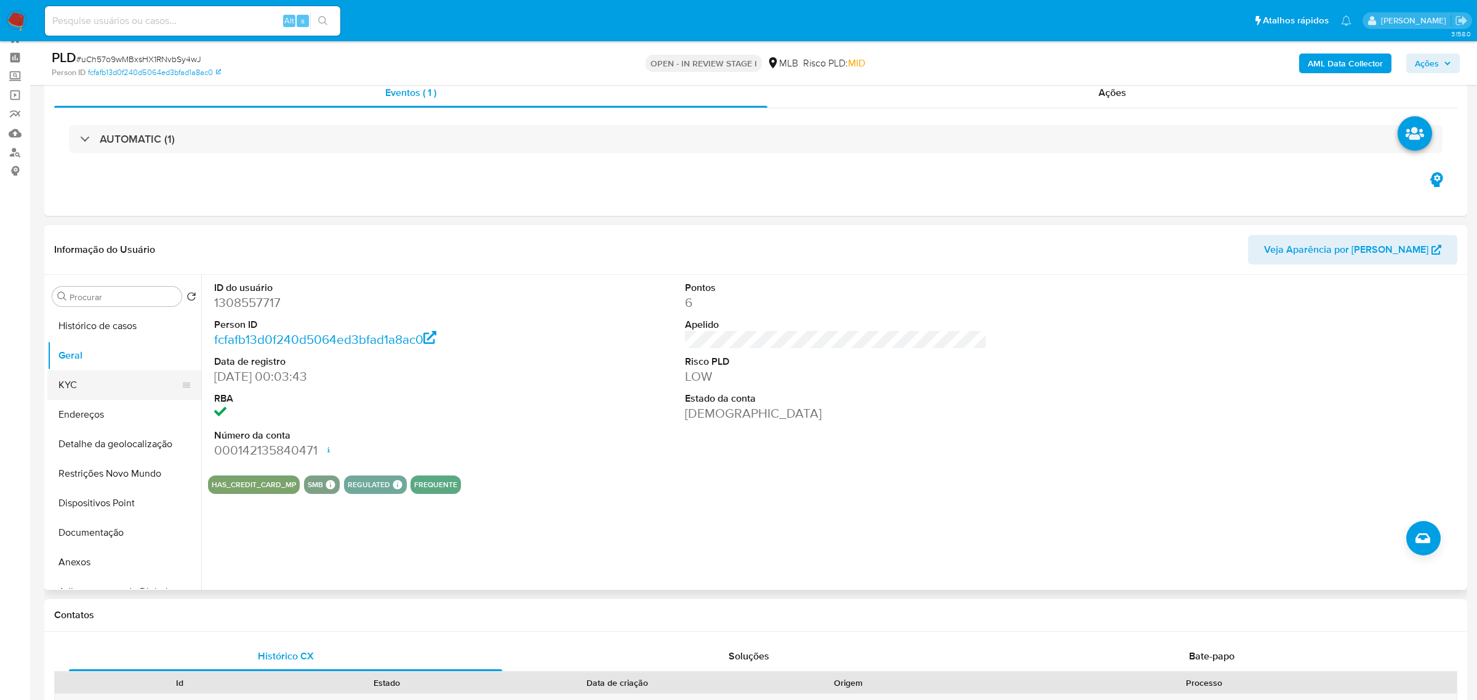
click at [115, 390] on button "KYC" at bounding box center [119, 386] width 144 height 30
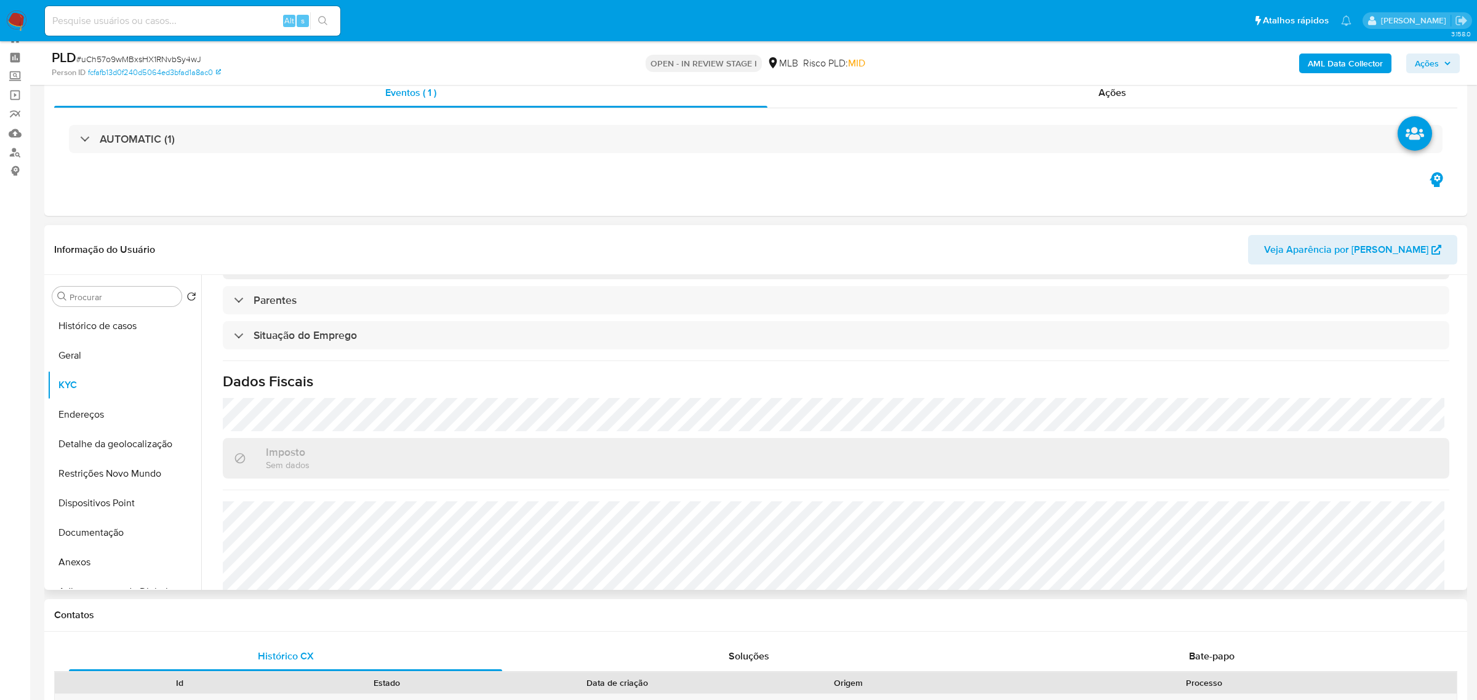
scroll to position [512, 0]
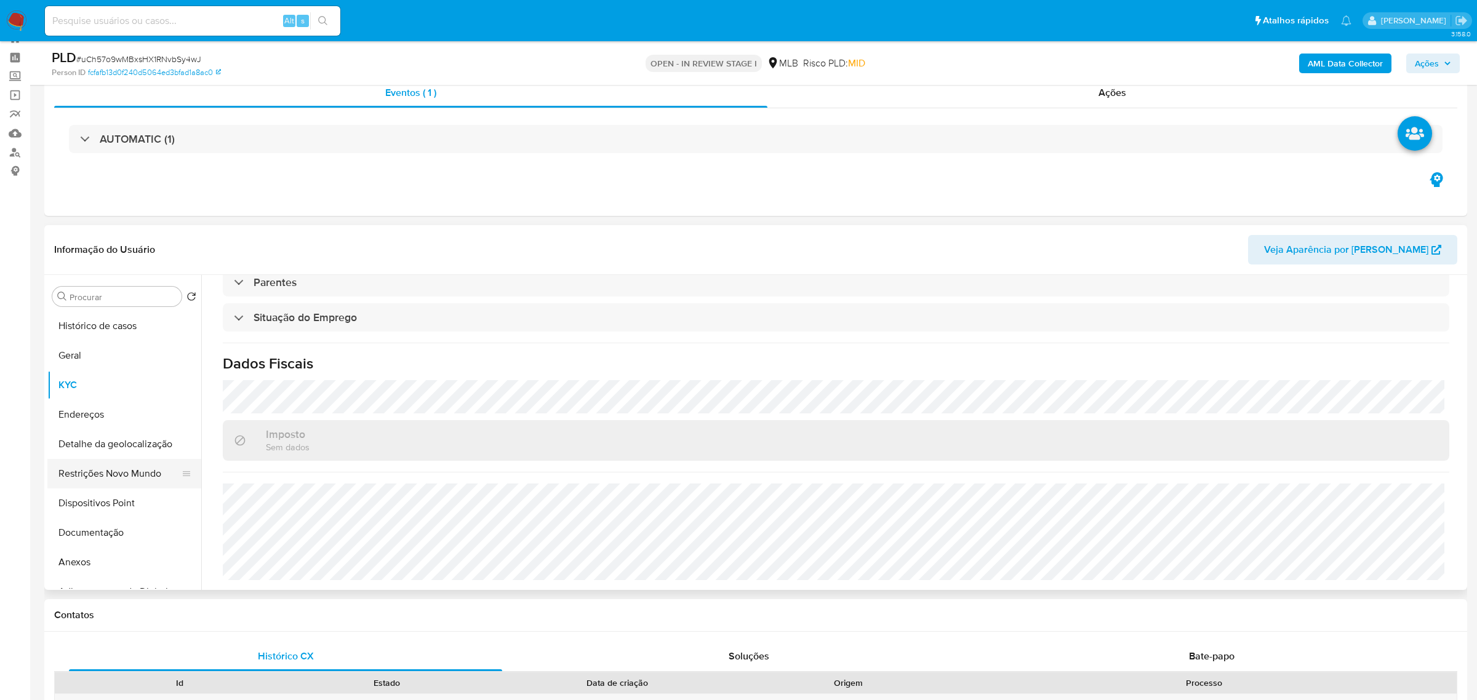
click at [136, 484] on button "Restrições Novo Mundo" at bounding box center [119, 474] width 144 height 30
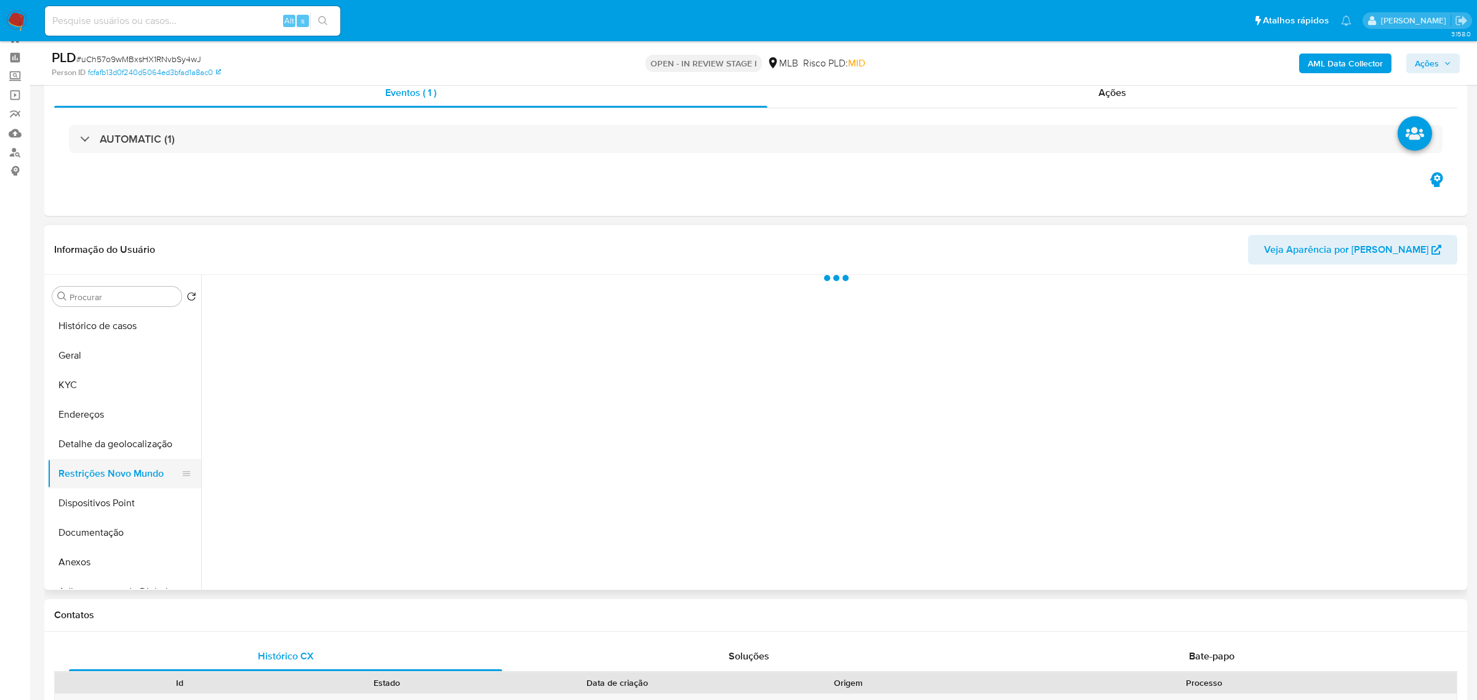
scroll to position [0, 0]
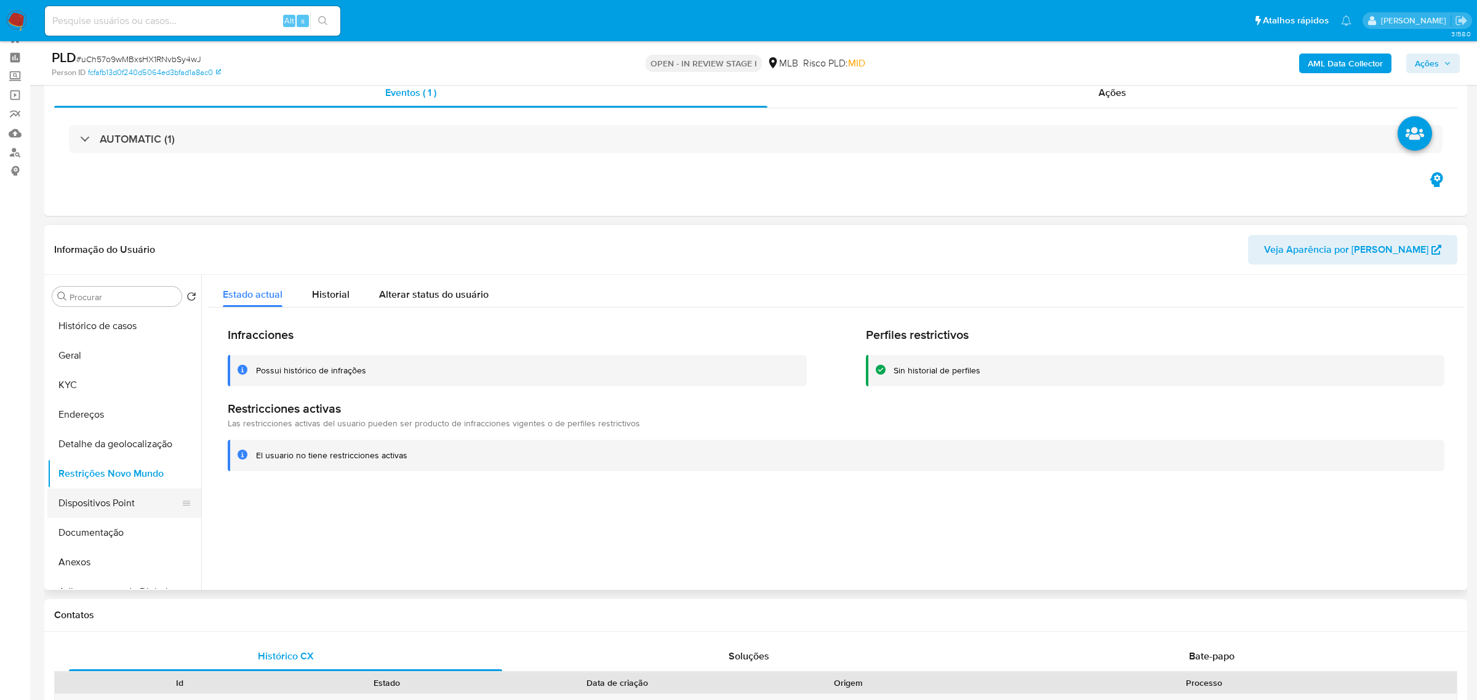
click at [108, 497] on button "Dispositivos Point" at bounding box center [119, 504] width 144 height 30
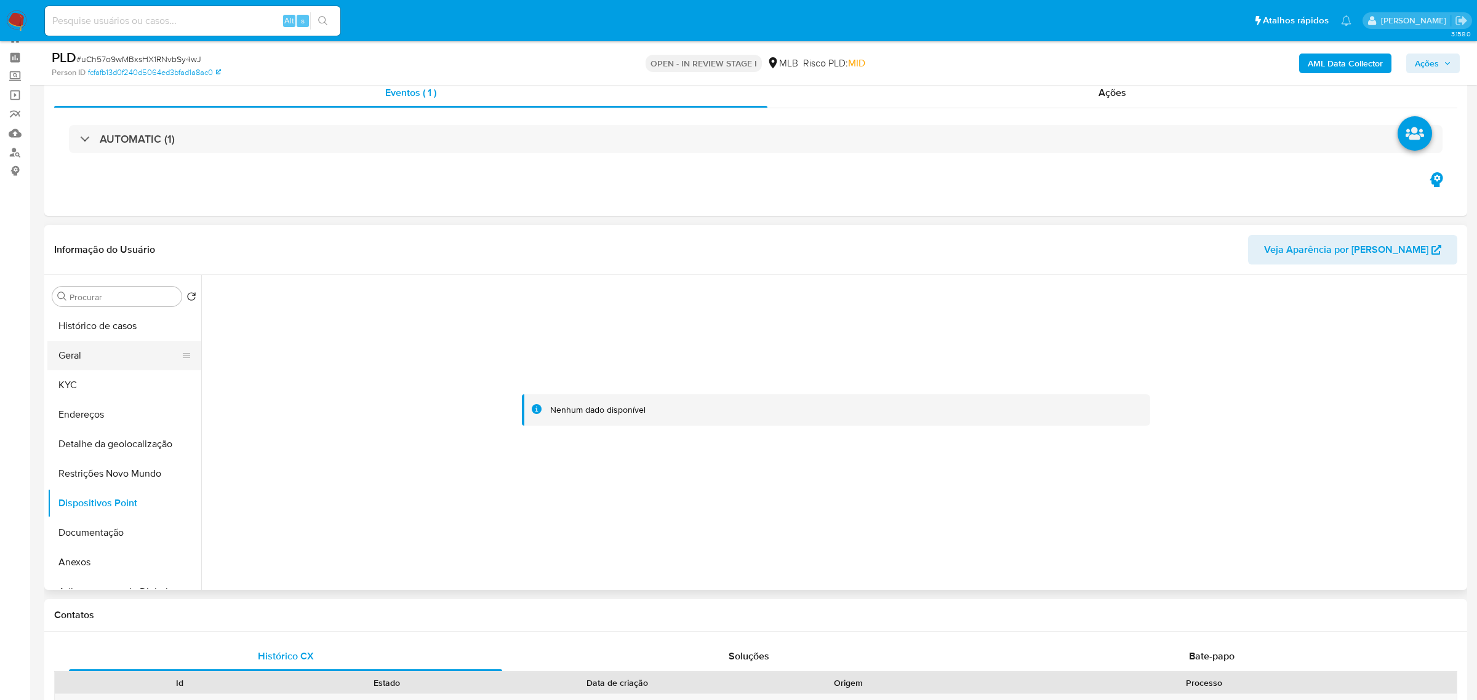
click at [94, 347] on button "Geral" at bounding box center [119, 356] width 144 height 30
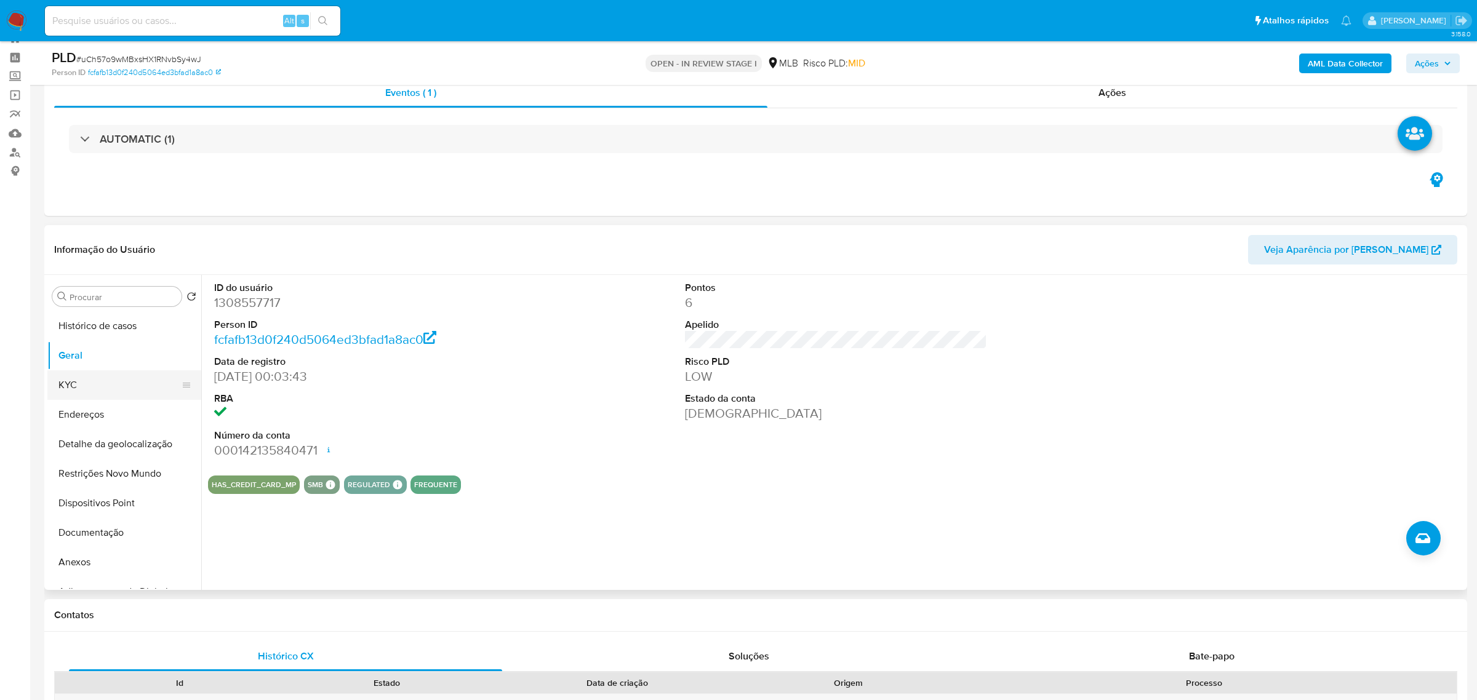
drag, startPoint x: 114, startPoint y: 383, endPoint x: 131, endPoint y: 393, distance: 20.2
click at [114, 382] on button "KYC" at bounding box center [119, 386] width 144 height 30
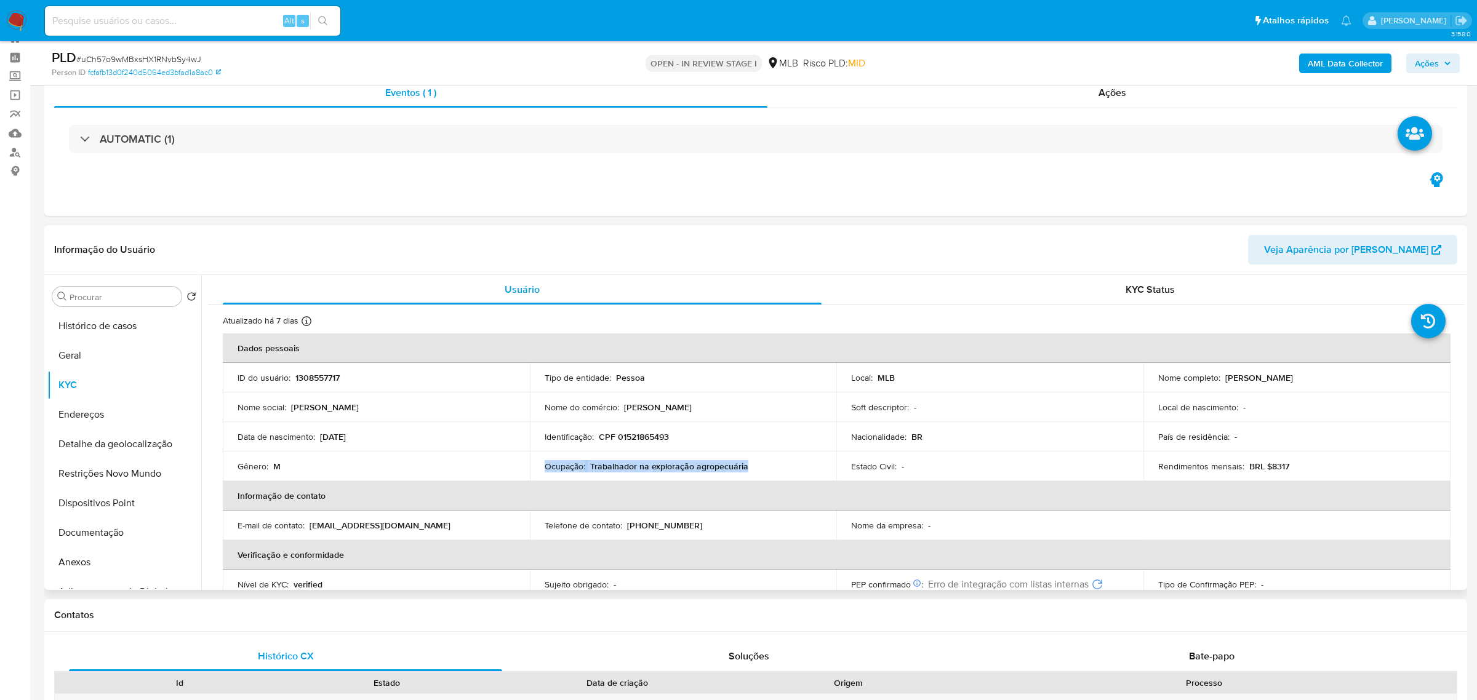
drag, startPoint x: 753, startPoint y: 467, endPoint x: 544, endPoint y: 470, distance: 208.7
click at [545, 470] on div "Ocupação : Trabalhador na exploração agropecuária" at bounding box center [684, 466] width 278 height 11
copy div "Ocupação : Trabalhador na exploração agropecuária"
